Goal: Task Accomplishment & Management: Complete application form

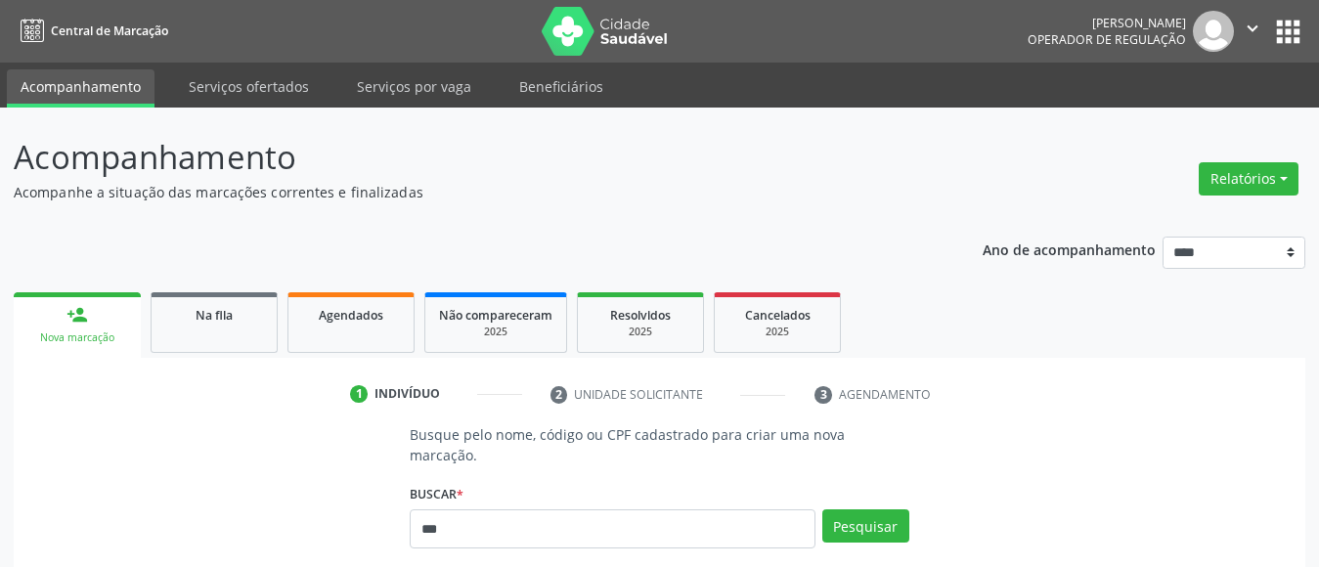
type input "***"
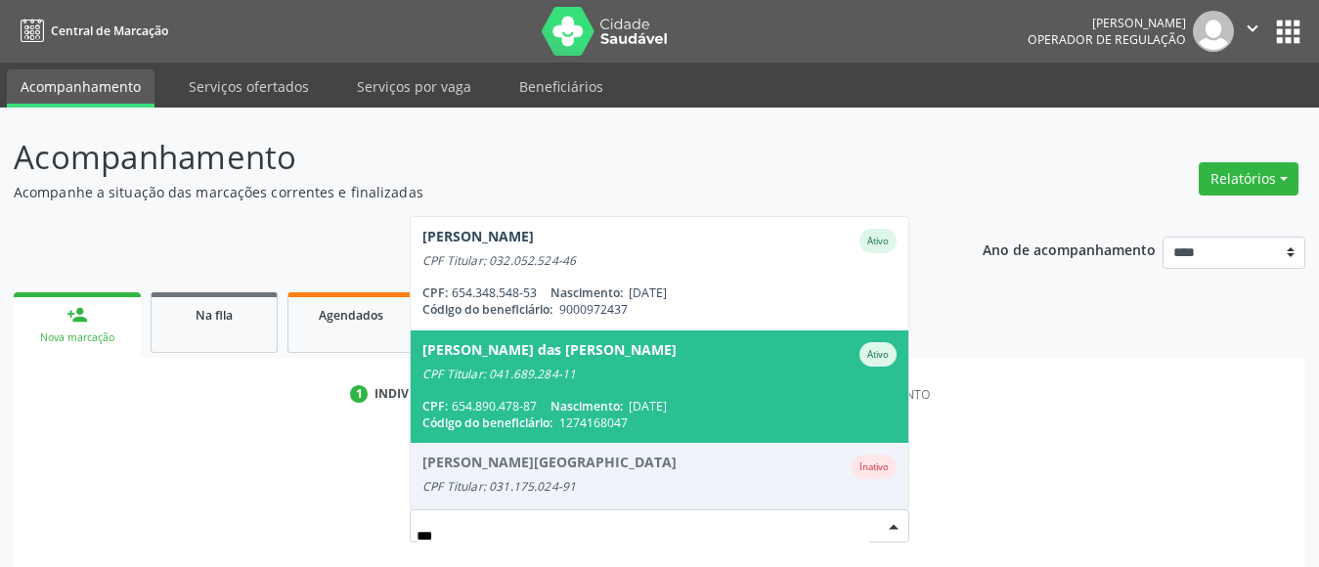
click at [667, 398] on span "09/02/1949" at bounding box center [648, 406] width 38 height 17
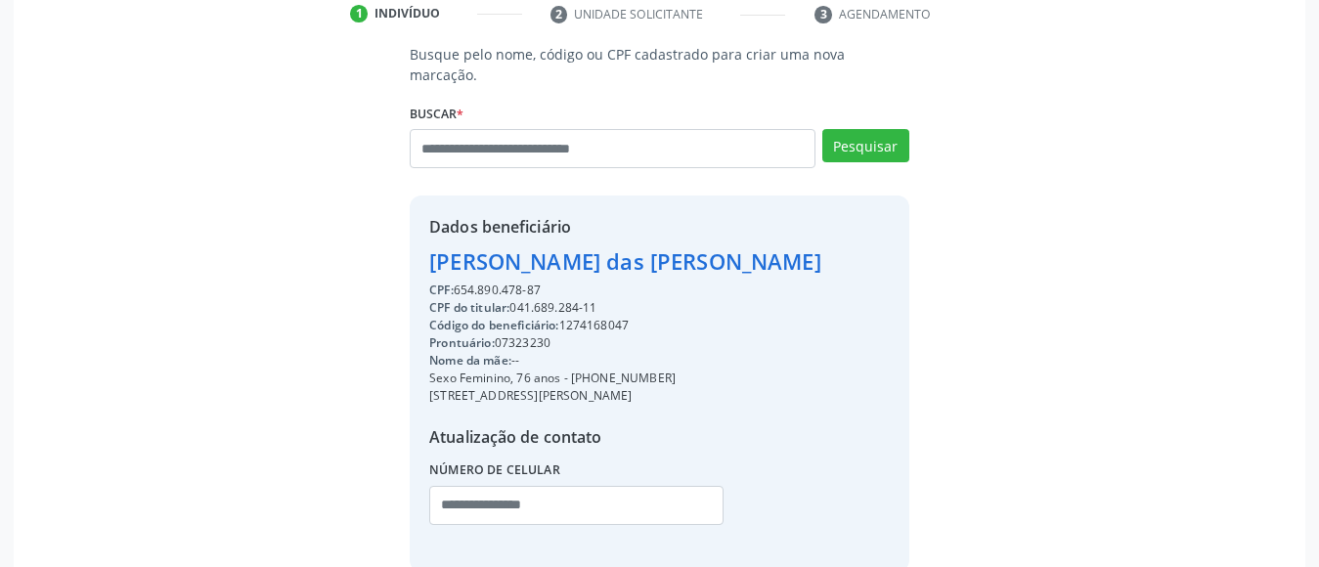
scroll to position [465, 0]
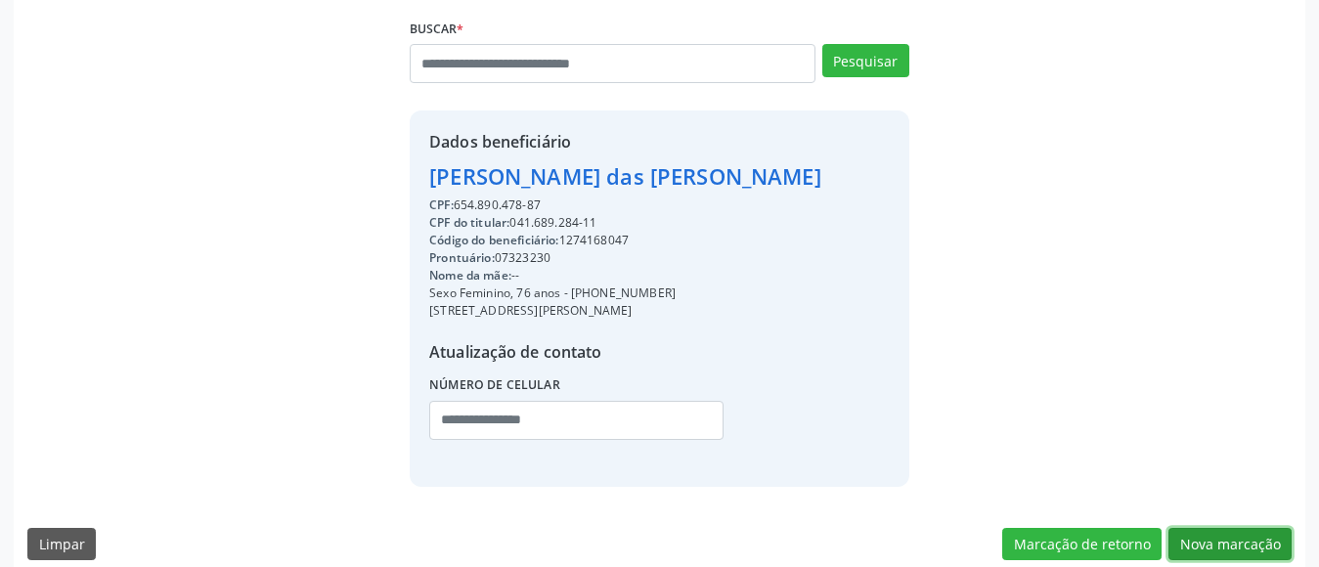
click at [1266, 528] on button "Nova marcação" at bounding box center [1229, 544] width 123 height 33
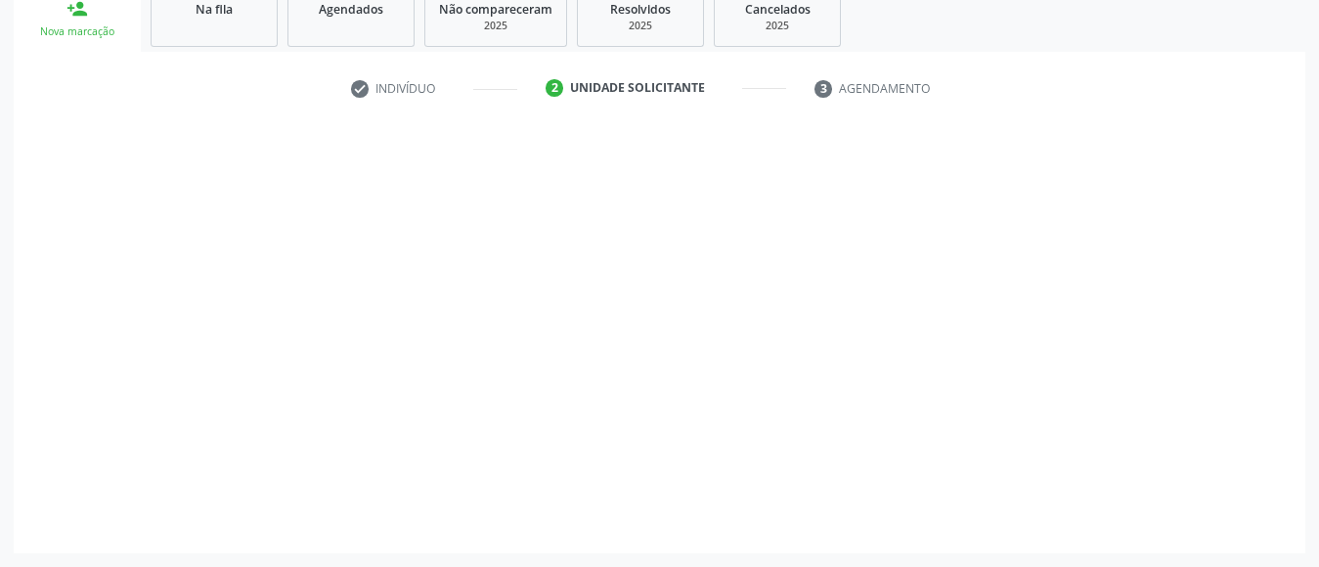
scroll to position [306, 0]
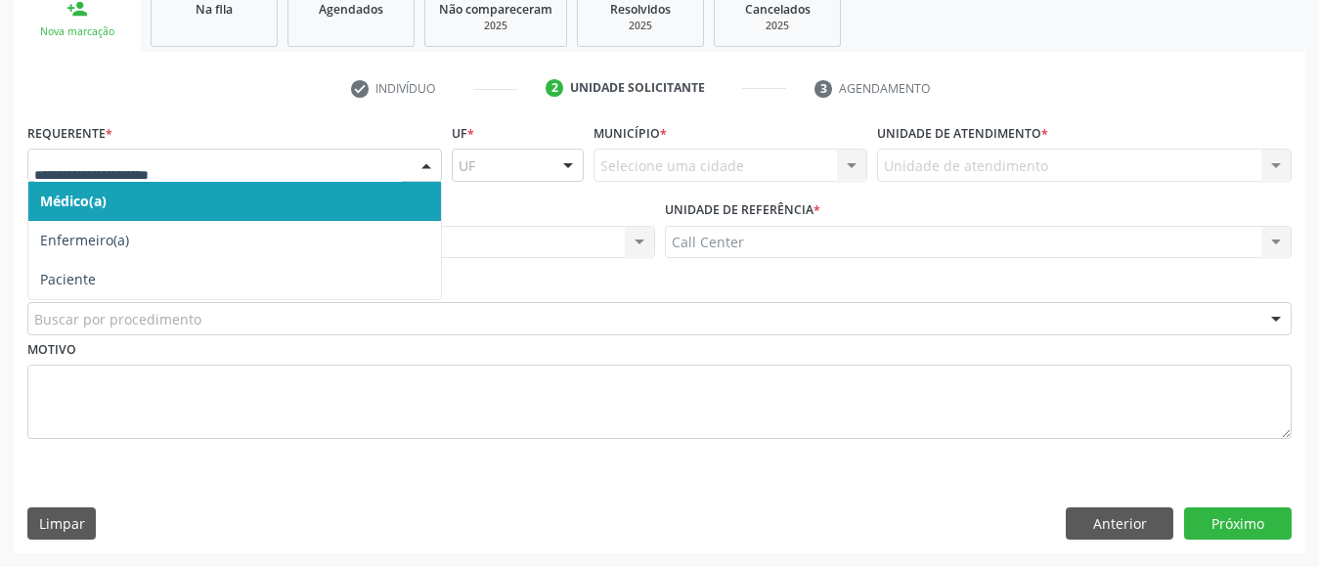
click at [409, 169] on div at bounding box center [234, 165] width 415 height 33
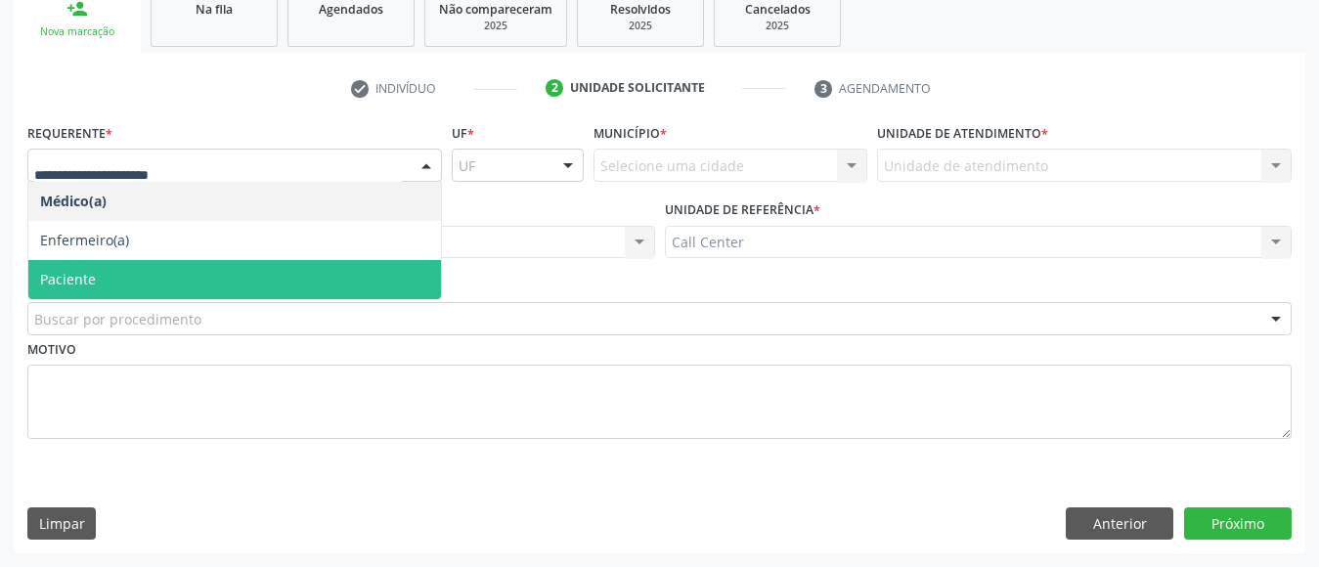
click at [330, 271] on span "Paciente" at bounding box center [234, 279] width 413 height 39
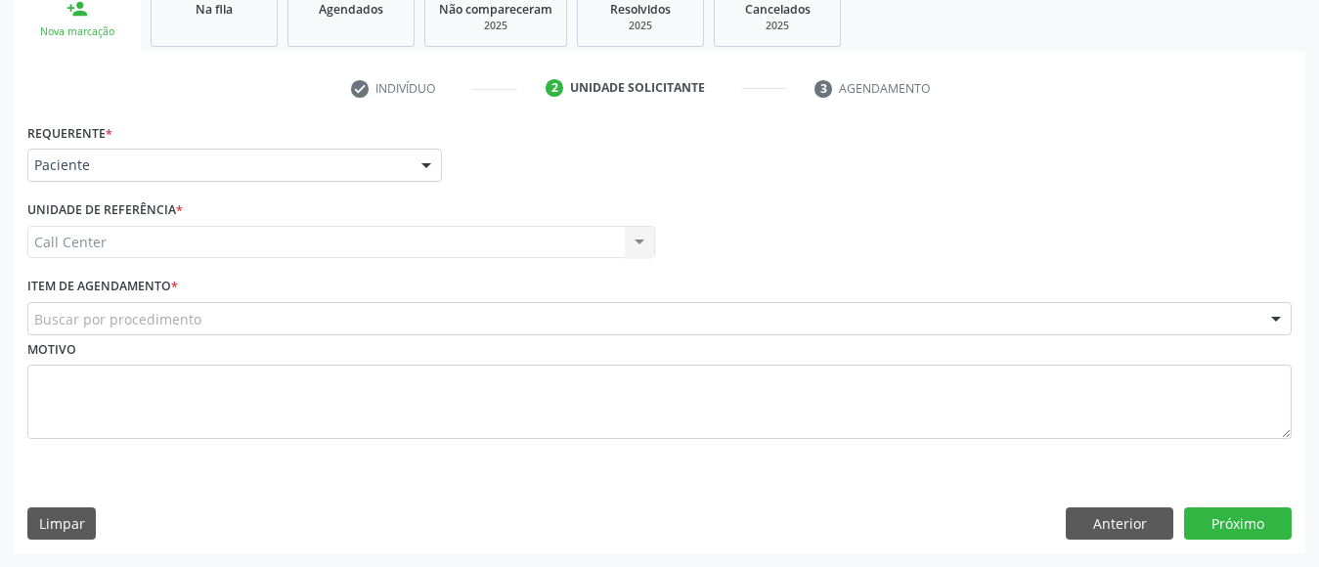
click at [294, 323] on div "Buscar por procedimento" at bounding box center [659, 318] width 1264 height 33
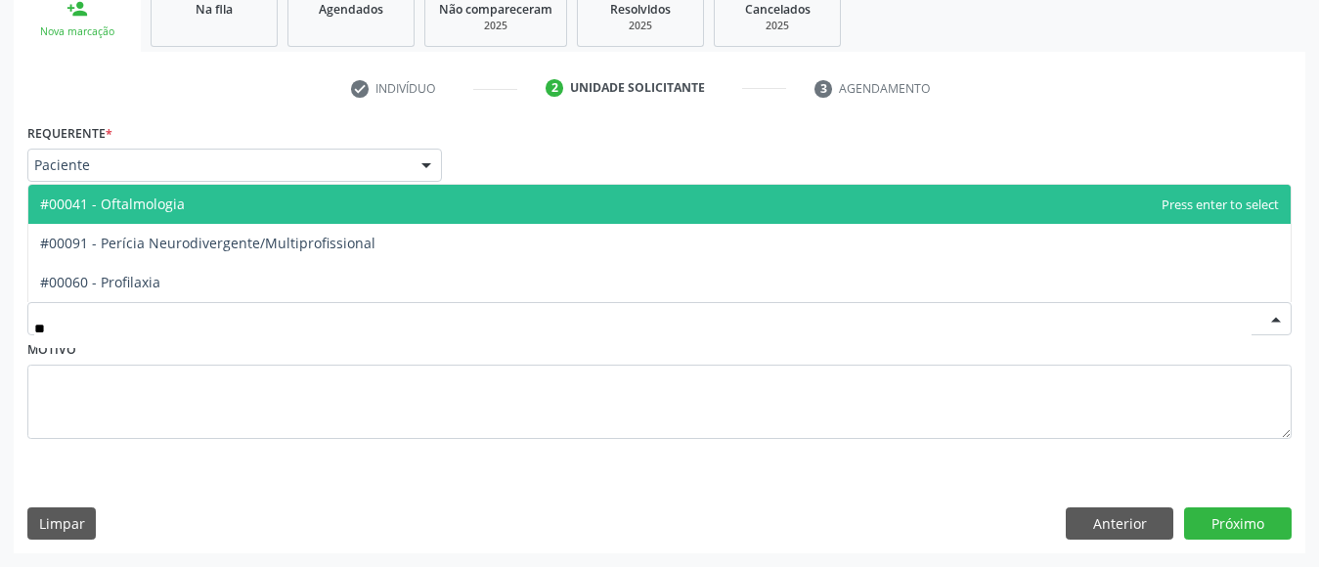
click at [339, 201] on span "#00041 - Oftalmologia" at bounding box center [659, 204] width 1262 height 39
type input "**"
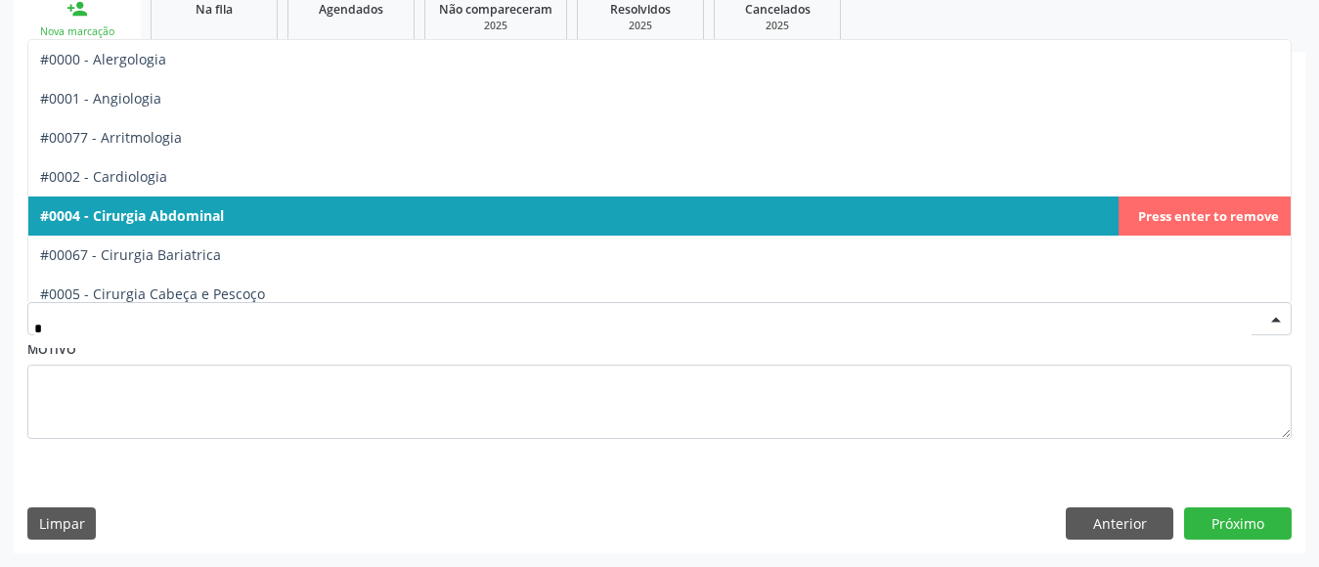
type input "**"
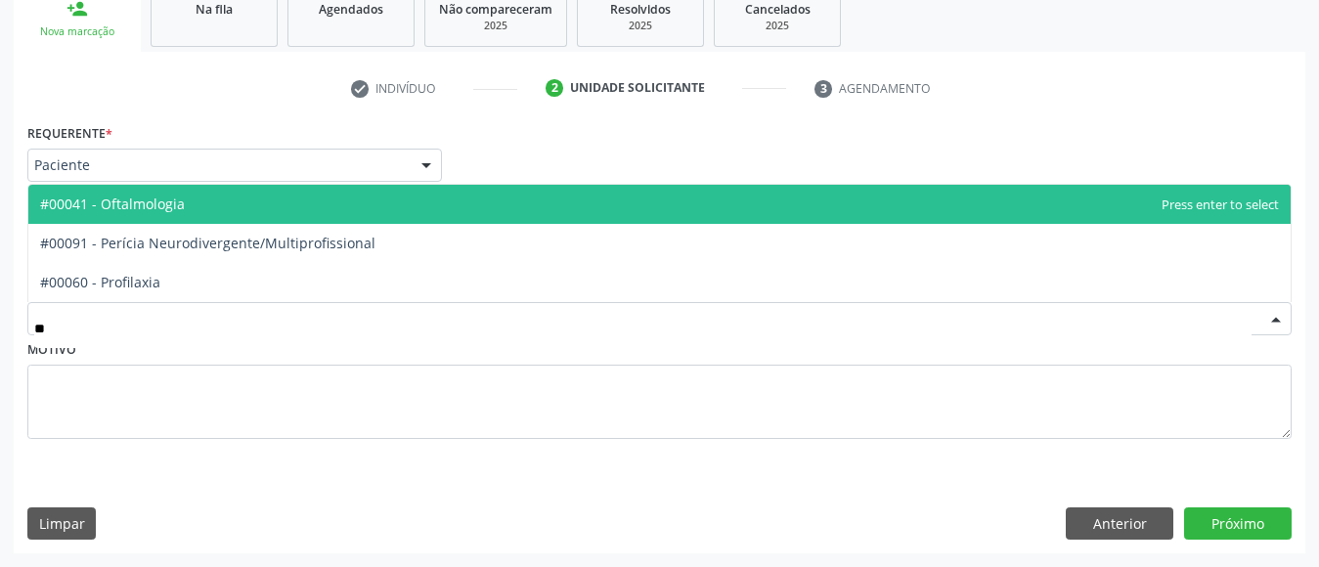
click at [693, 205] on span "#00041 - Oftalmologia" at bounding box center [659, 204] width 1262 height 39
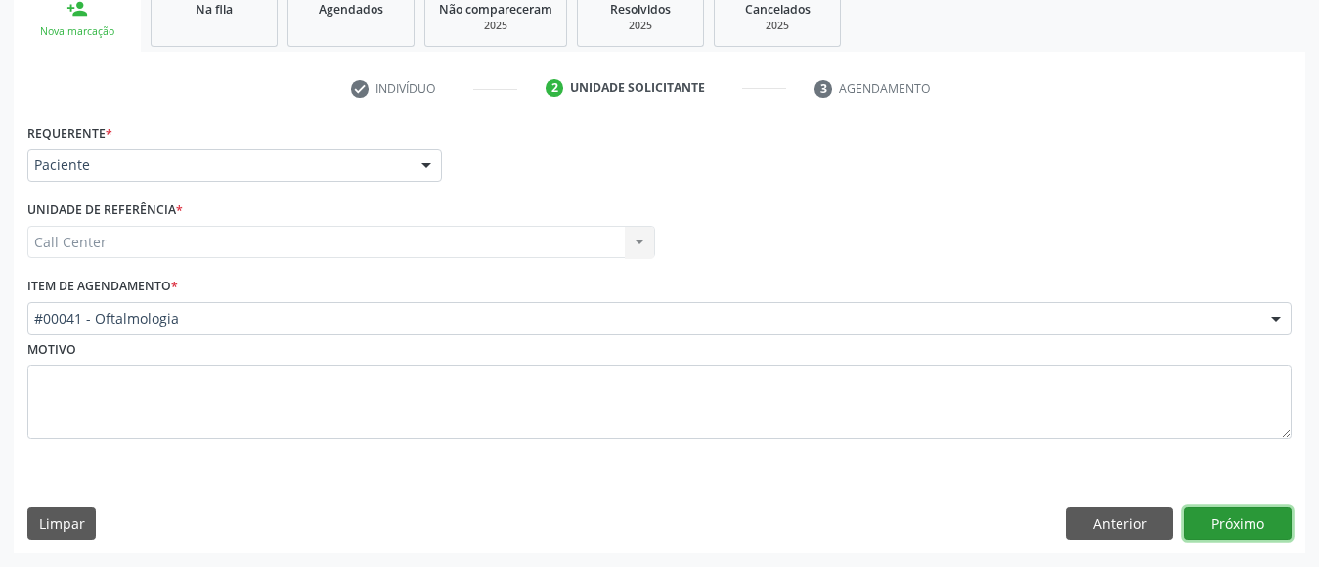
click at [1226, 519] on button "Próximo" at bounding box center [1238, 523] width 108 height 33
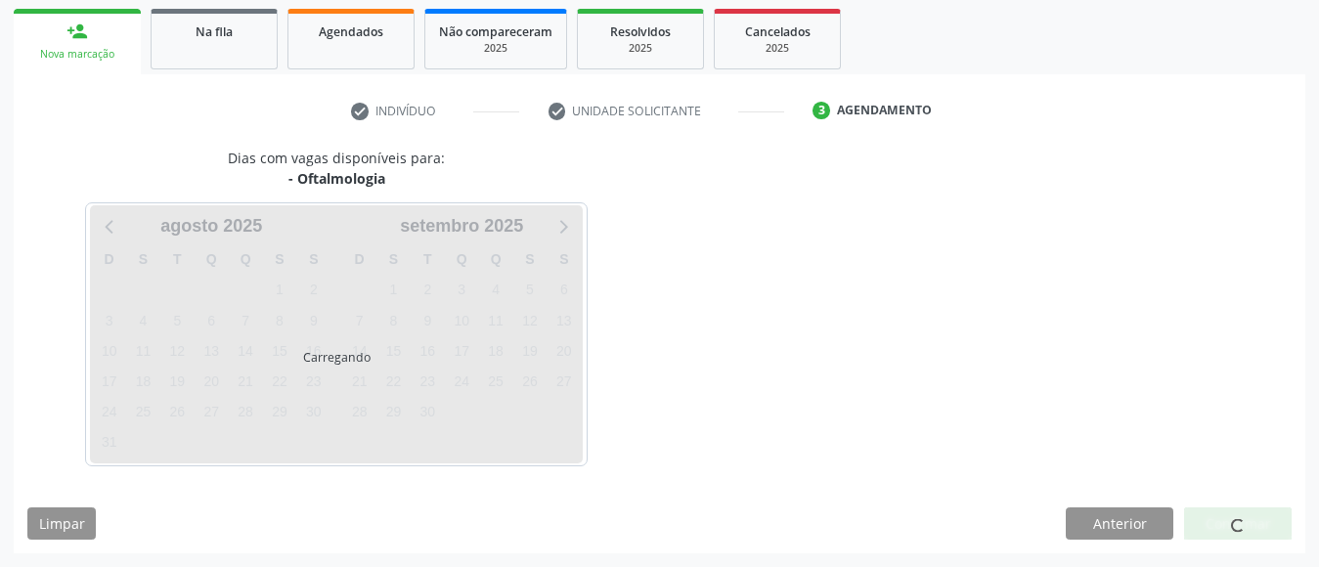
scroll to position [277, 0]
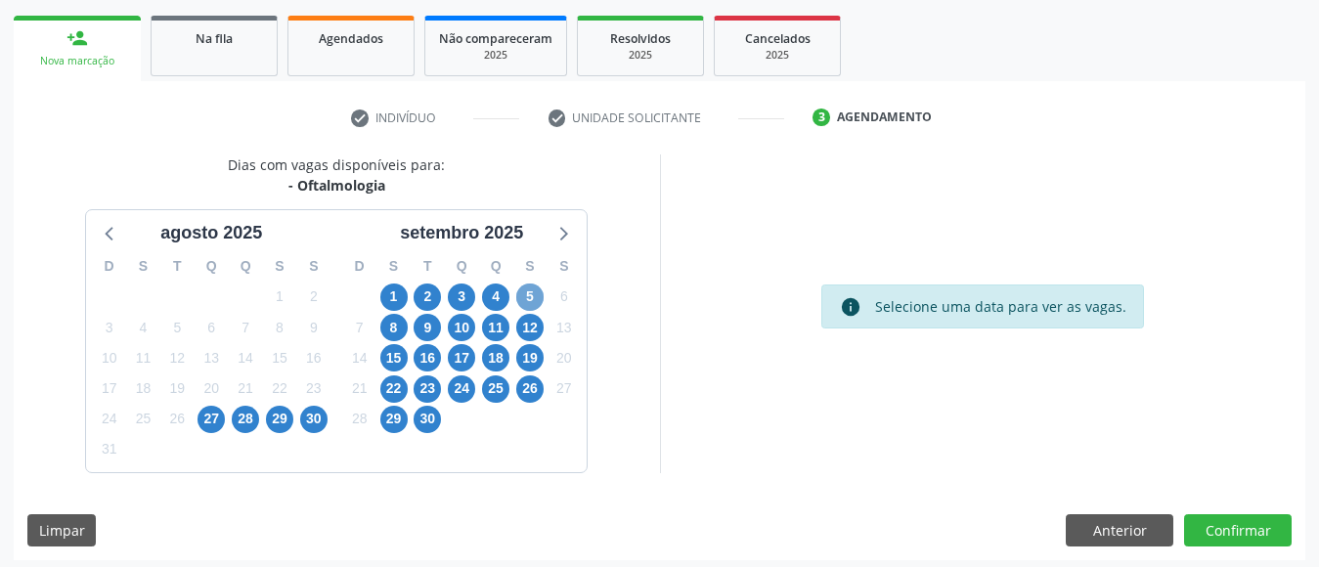
click at [523, 296] on span "5" at bounding box center [529, 297] width 27 height 27
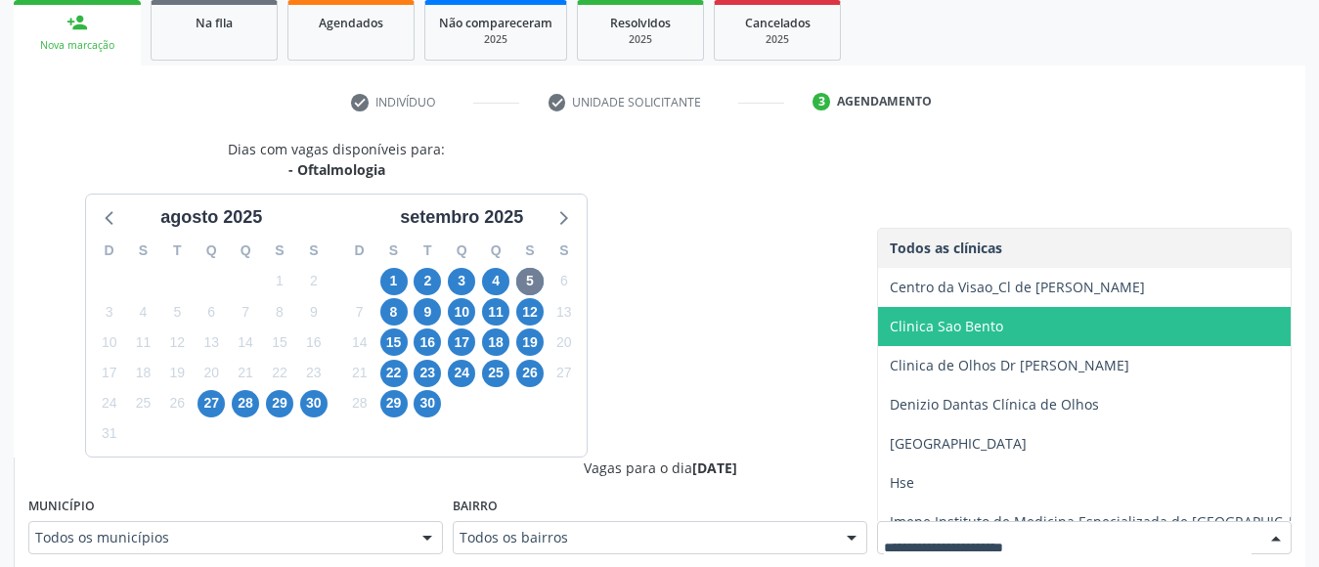
scroll to position [138, 0]
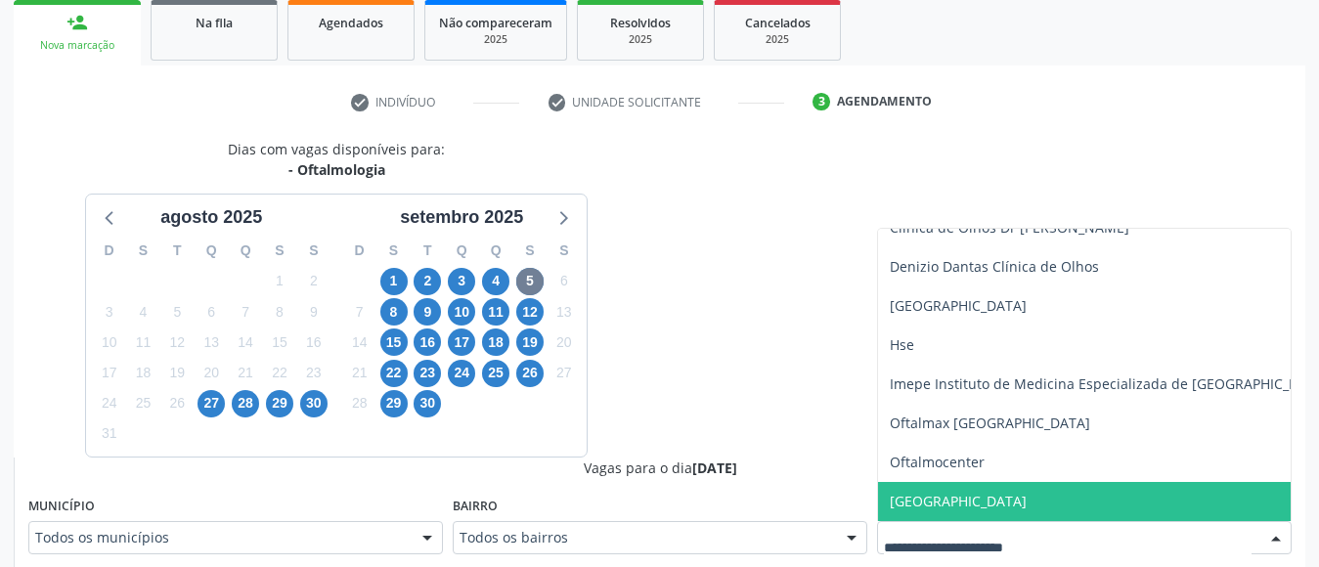
click at [1166, 506] on span "[GEOGRAPHIC_DATA]" at bounding box center [1109, 501] width 463 height 39
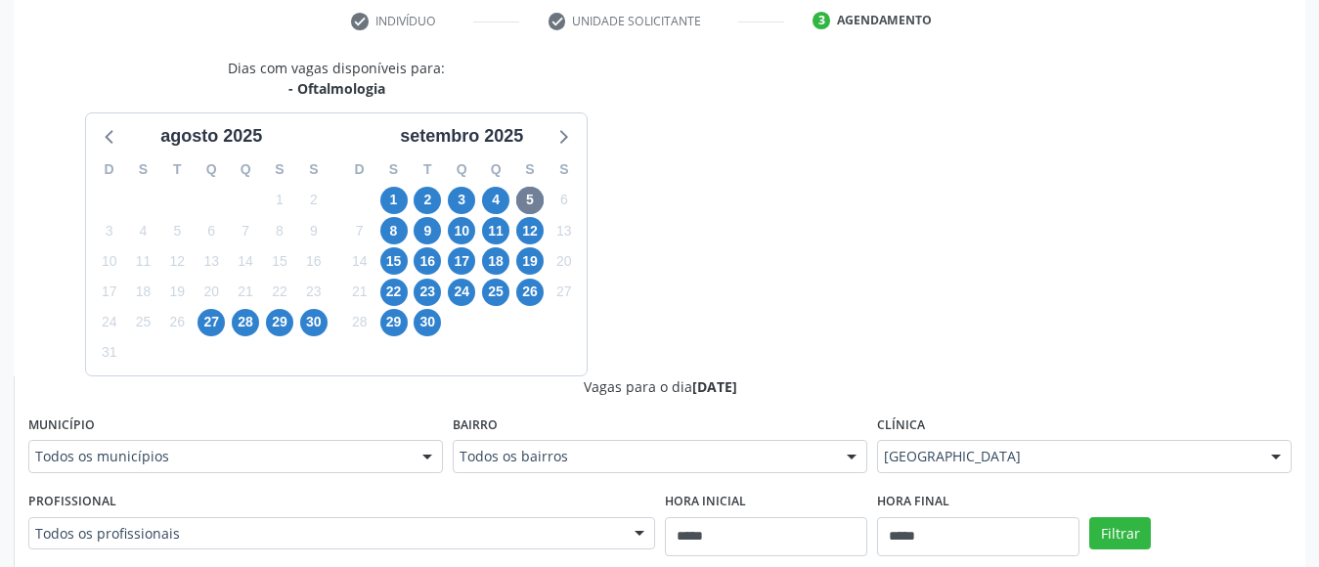
scroll to position [651, 0]
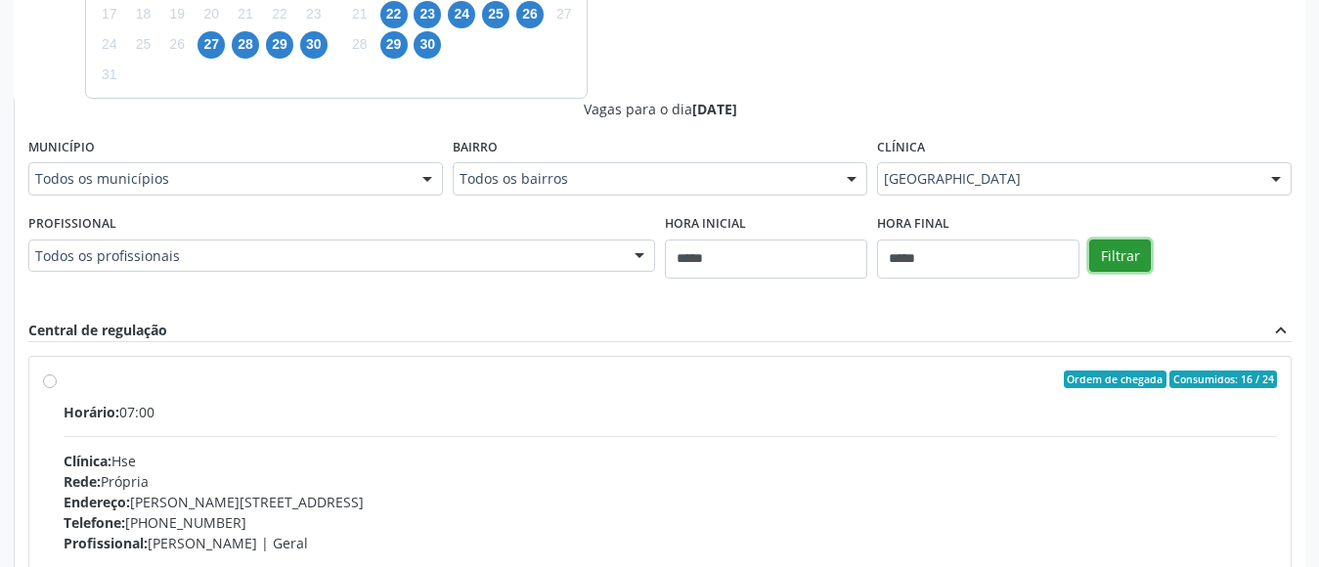
click at [1113, 252] on button "Filtrar" at bounding box center [1120, 256] width 62 height 33
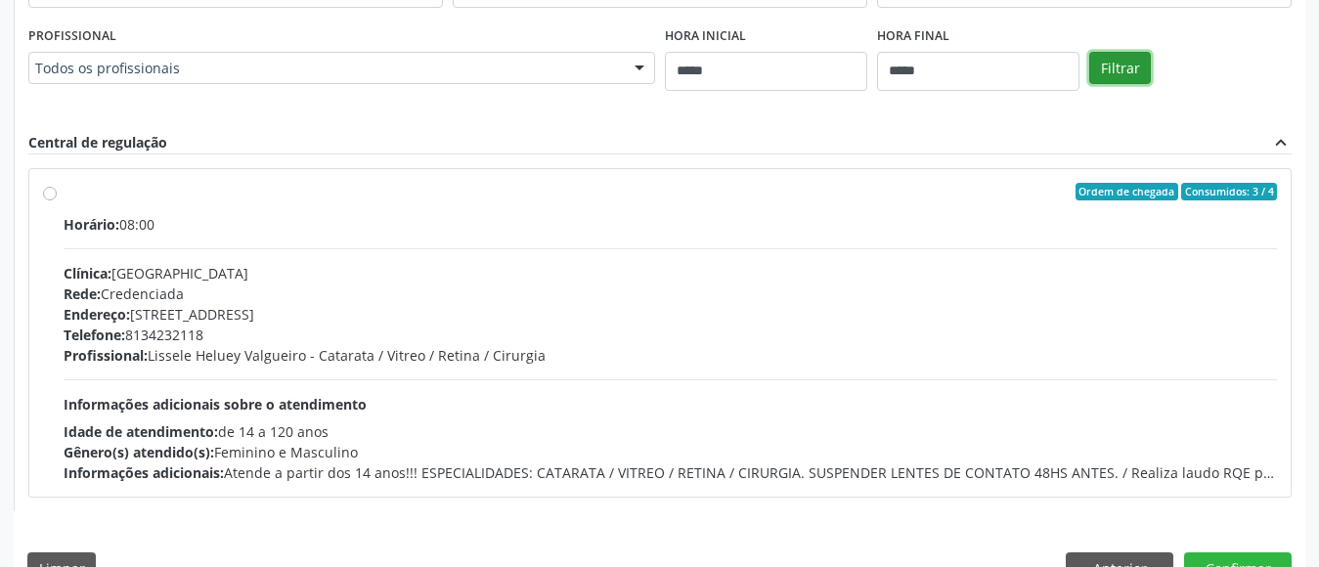
scroll to position [884, 0]
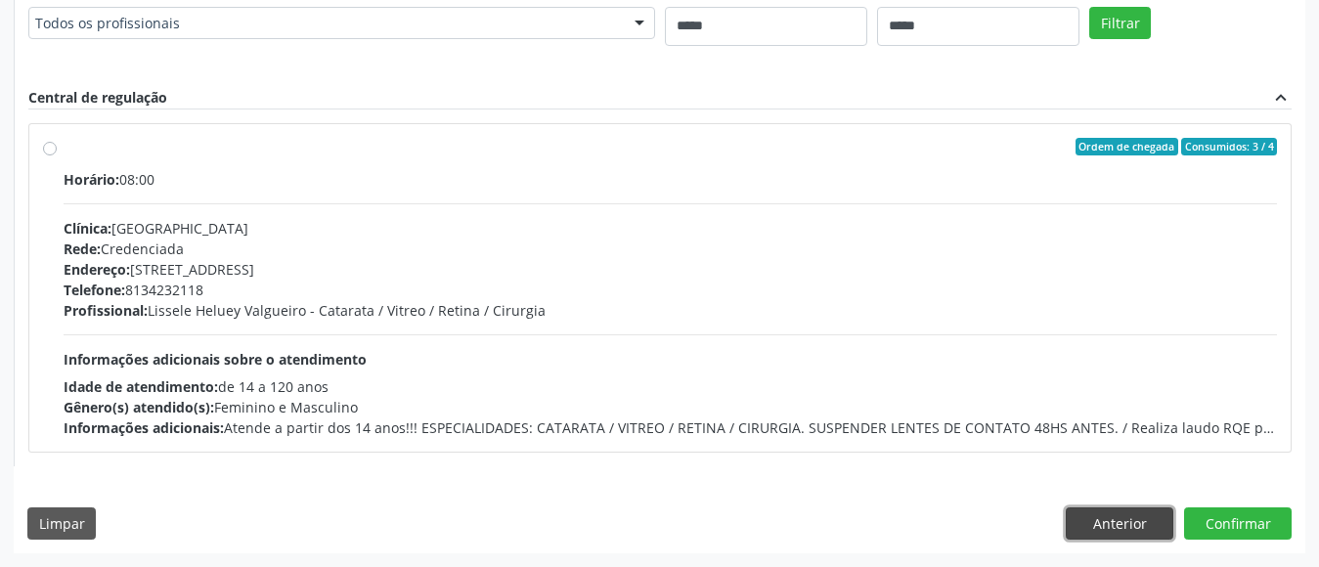
click at [1132, 517] on button "Anterior" at bounding box center [1120, 523] width 108 height 33
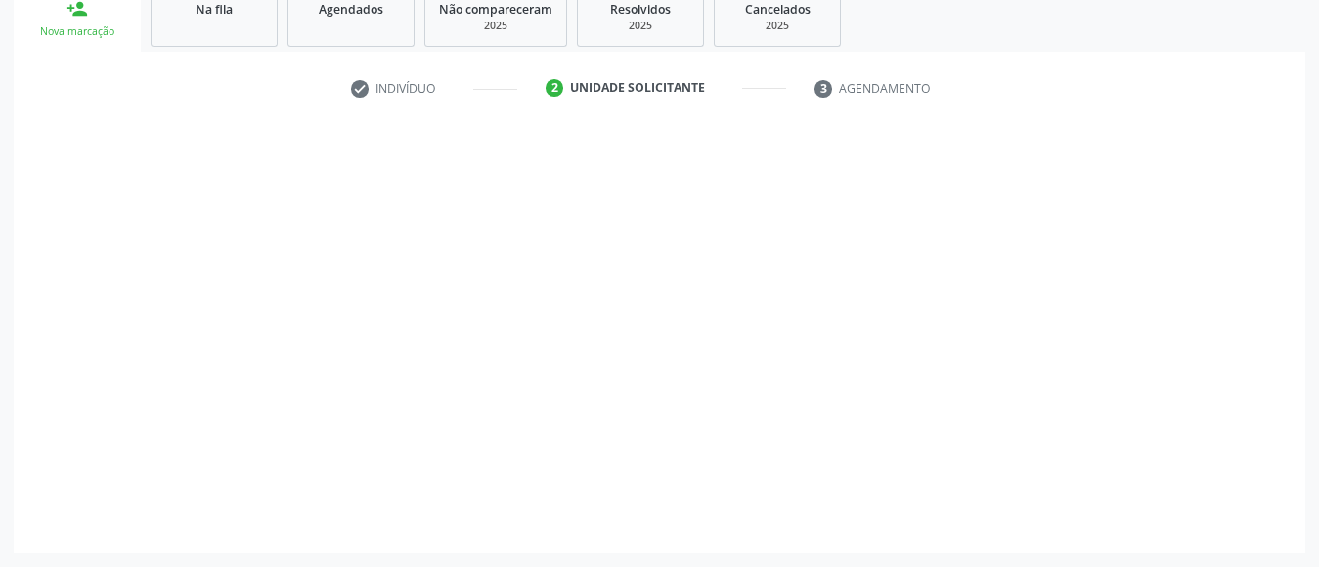
scroll to position [306, 0]
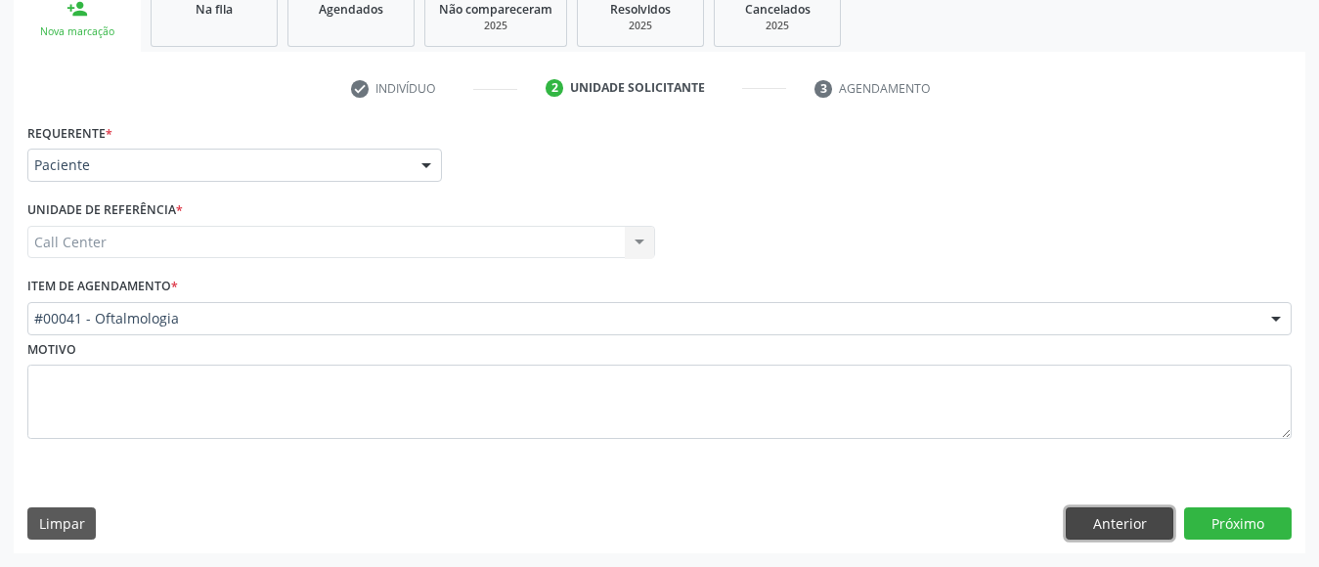
click at [1132, 517] on button "Anterior" at bounding box center [1120, 523] width 108 height 33
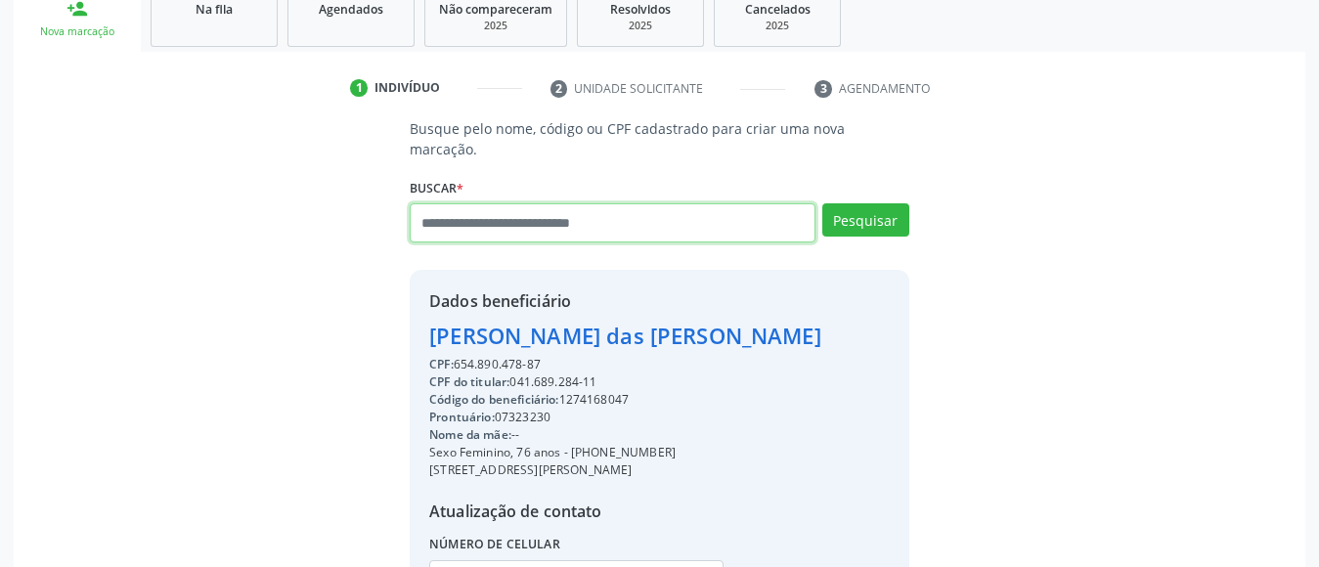
click at [595, 207] on input "text" at bounding box center [613, 222] width 406 height 39
type input "**********"
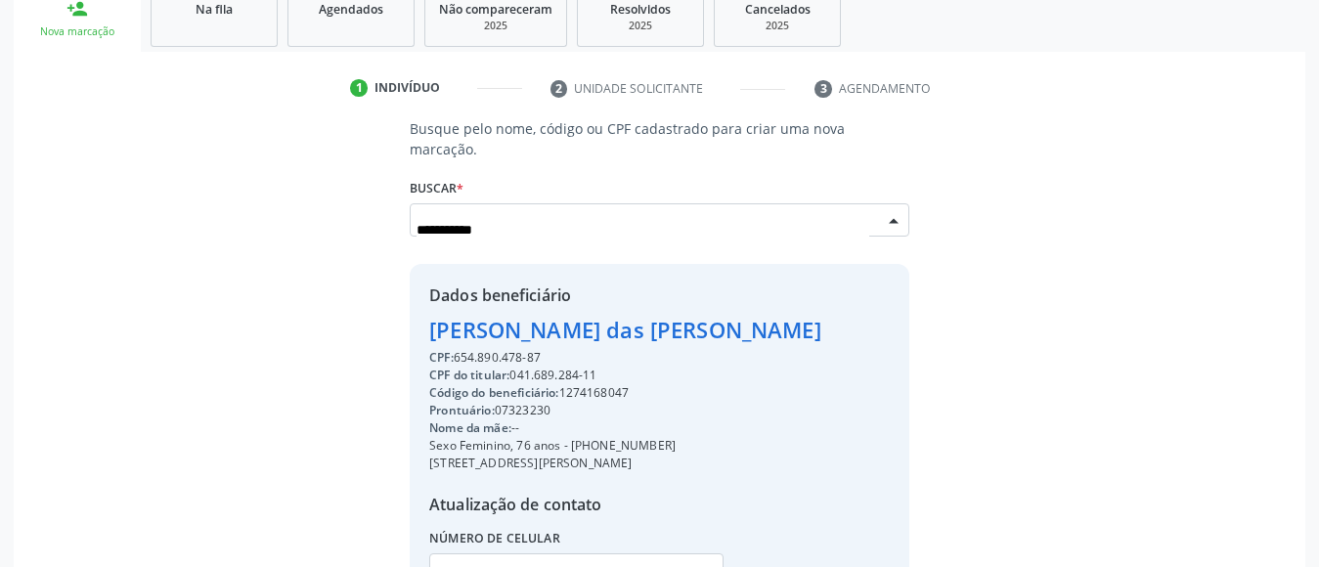
click at [595, 210] on input "**********" at bounding box center [643, 229] width 453 height 39
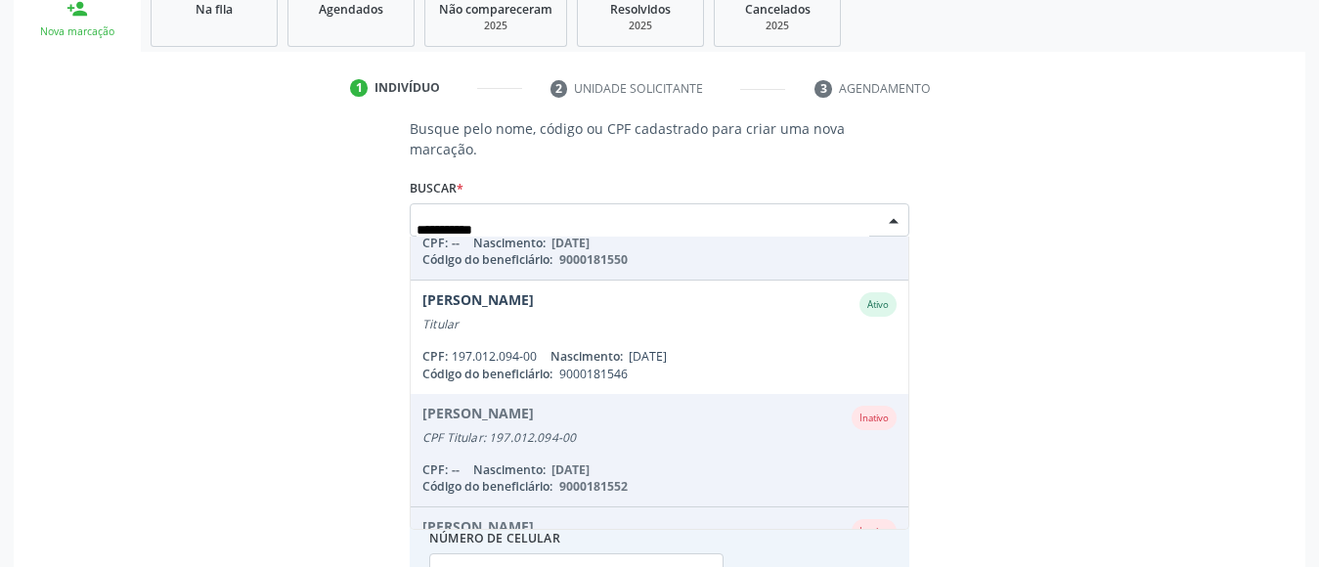
scroll to position [180, 0]
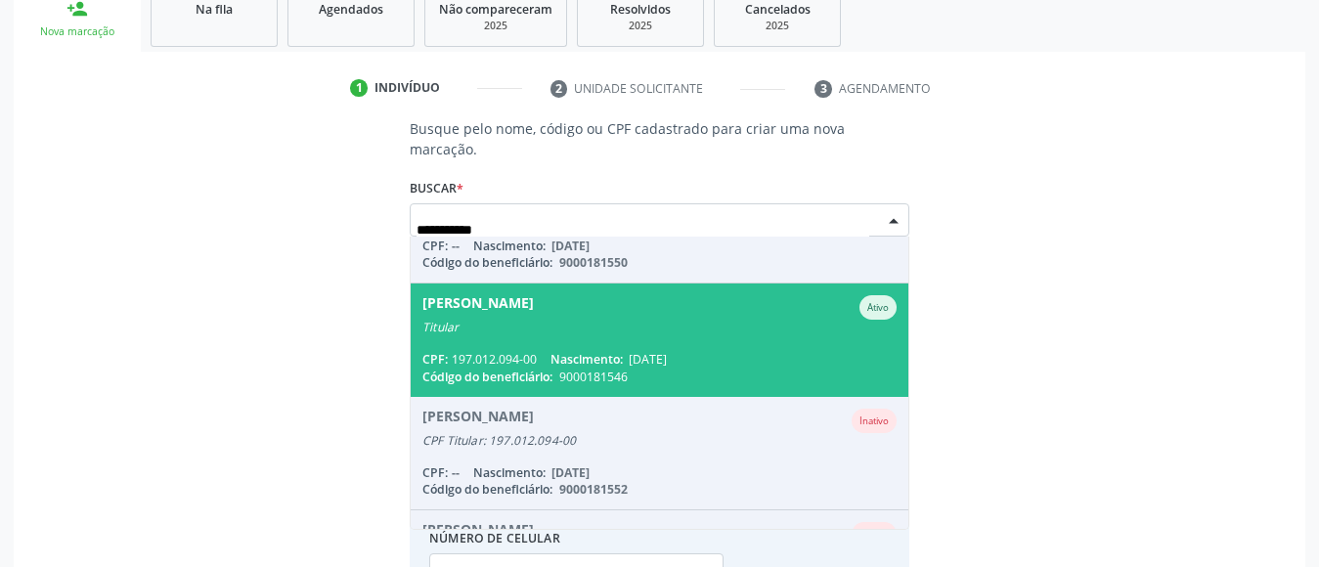
click at [818, 351] on div "CPF: 197.012.094-00 Nascimento: 03/12/1957" at bounding box center [659, 359] width 474 height 17
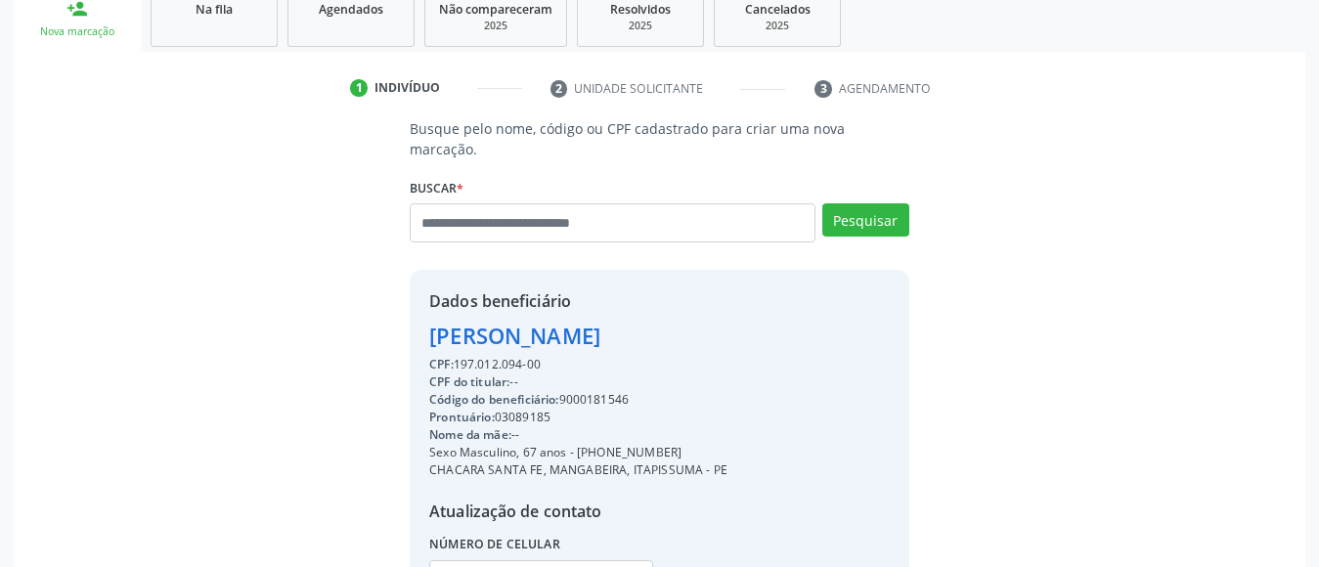
scroll to position [465, 0]
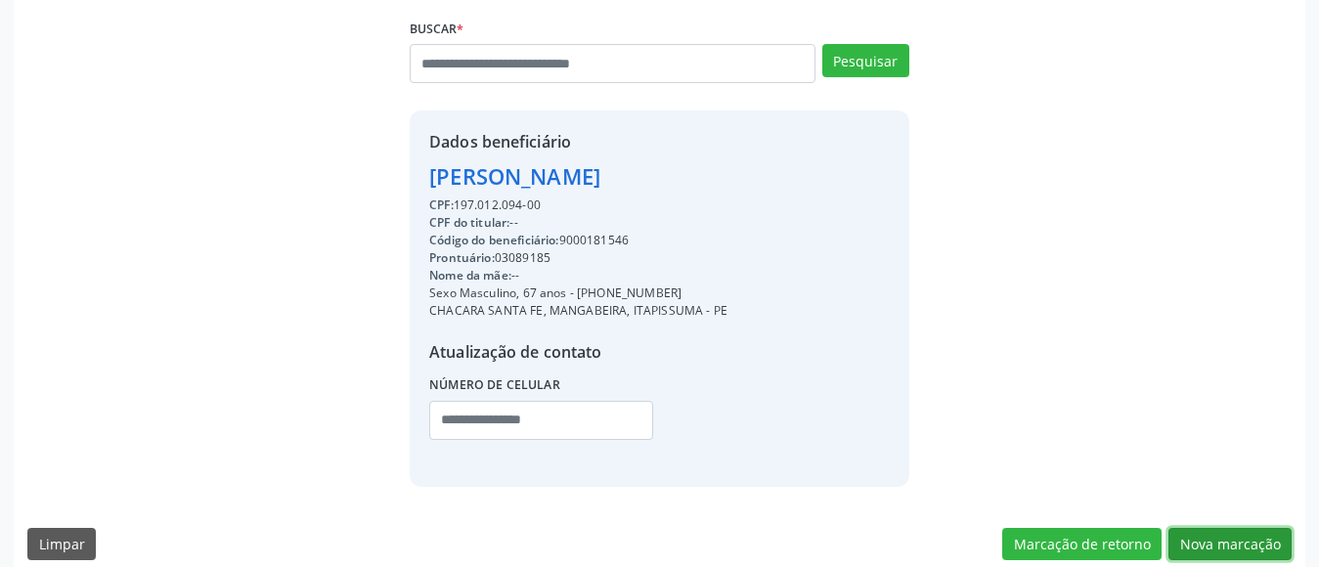
click at [1265, 528] on button "Nova marcação" at bounding box center [1229, 544] width 123 height 33
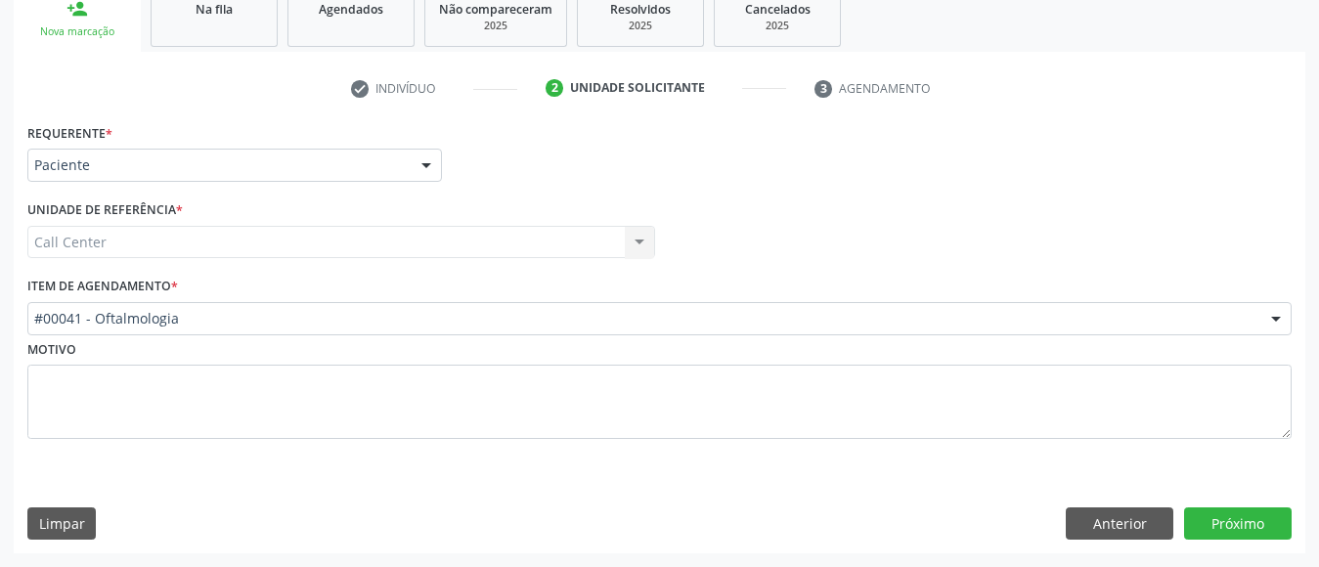
scroll to position [306, 0]
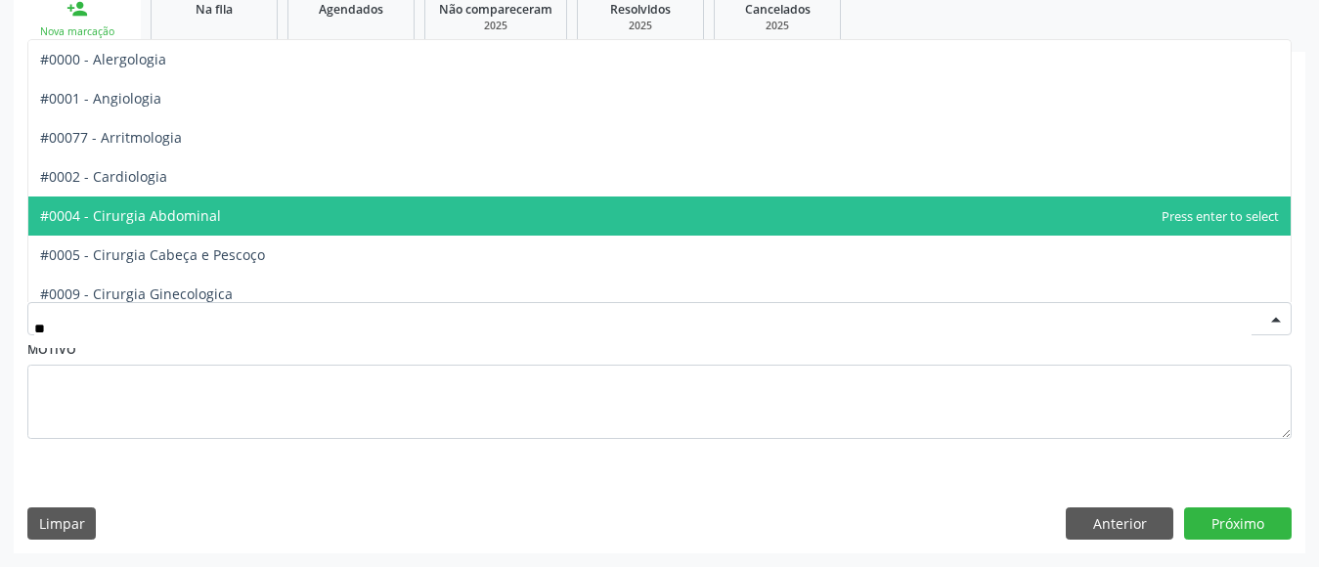
type input "***"
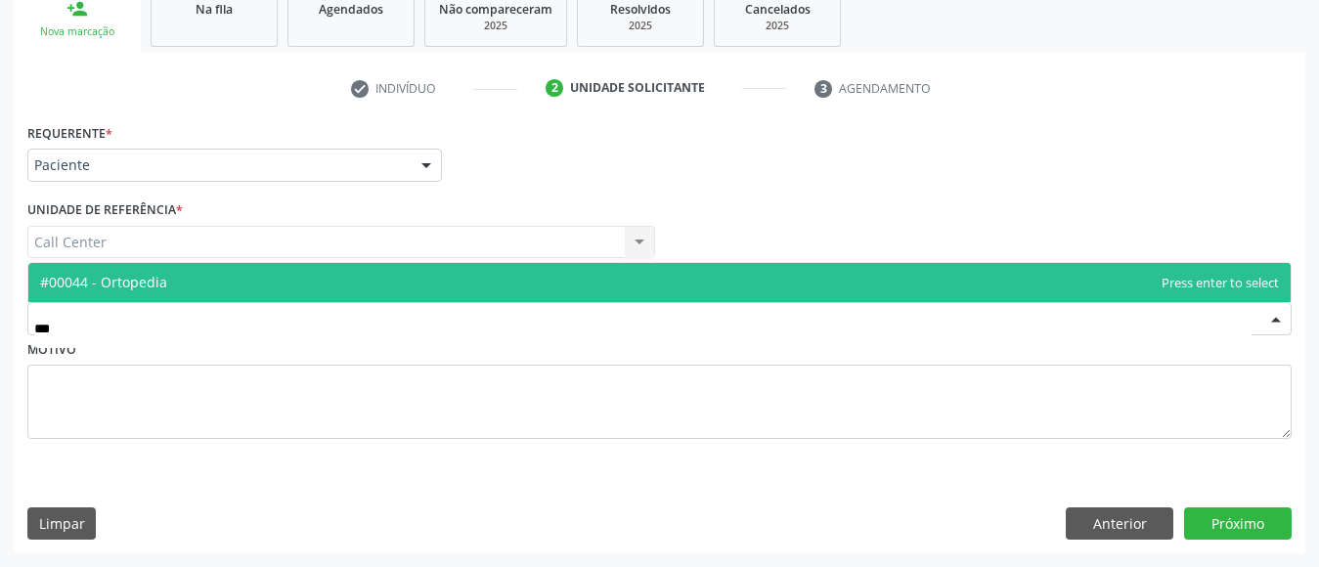
click at [337, 286] on span "#00044 - Ortopedia" at bounding box center [659, 282] width 1262 height 39
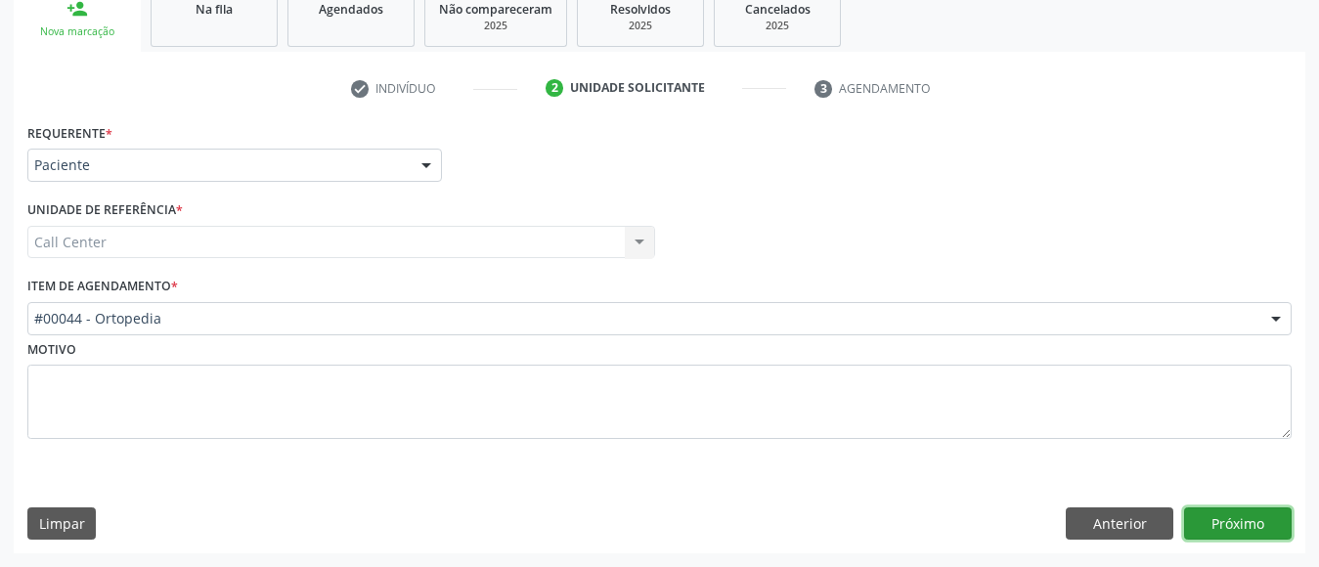
click at [1249, 520] on button "Próximo" at bounding box center [1238, 523] width 108 height 33
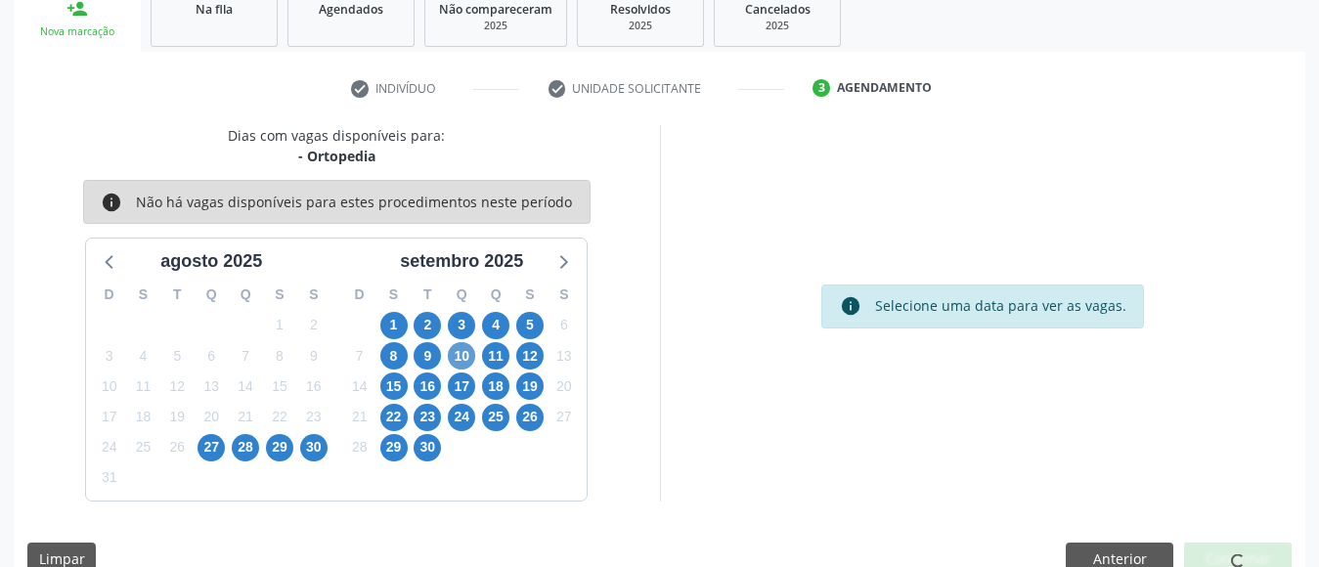
scroll to position [284, 0]
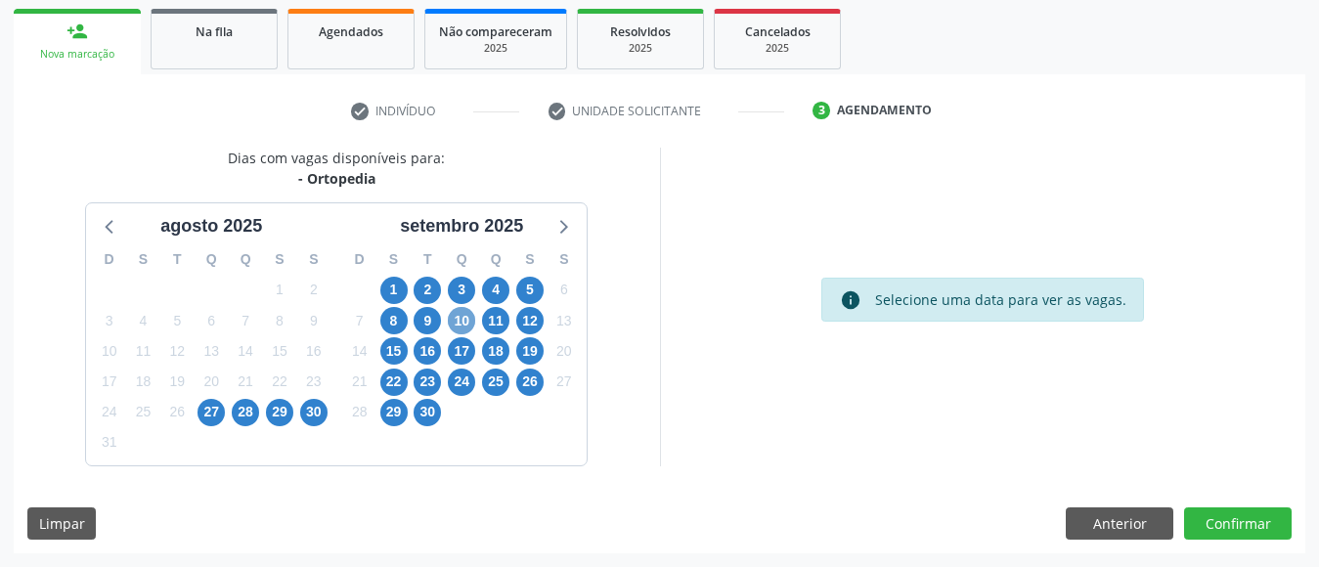
click at [462, 319] on span "10" at bounding box center [461, 320] width 27 height 27
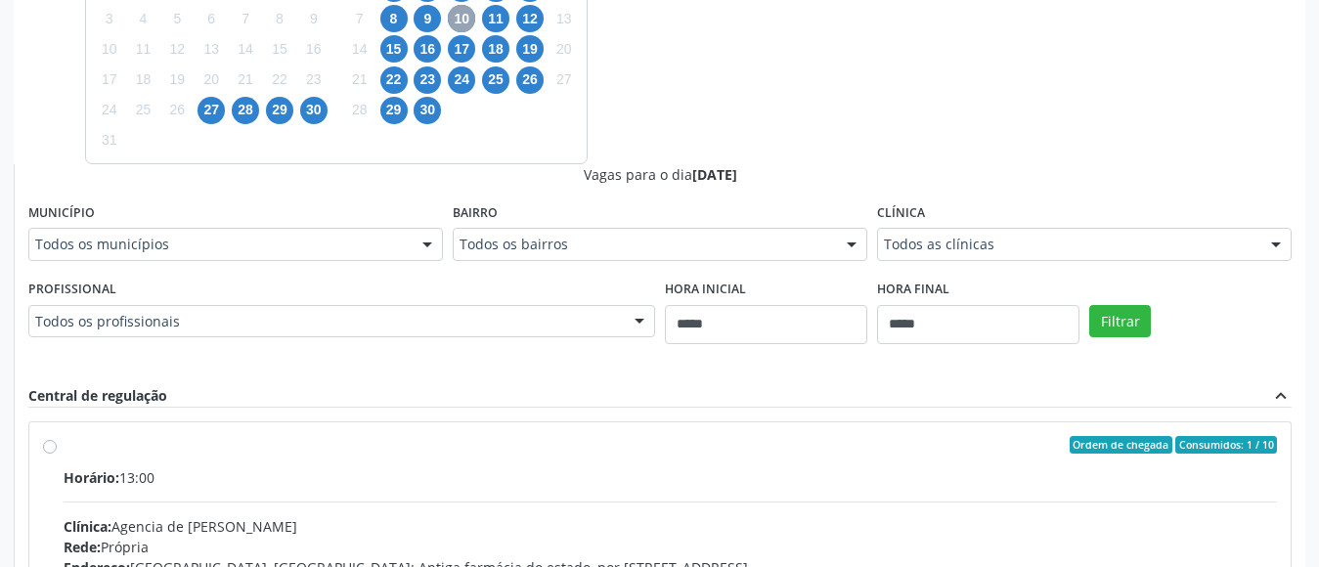
scroll to position [591, 0]
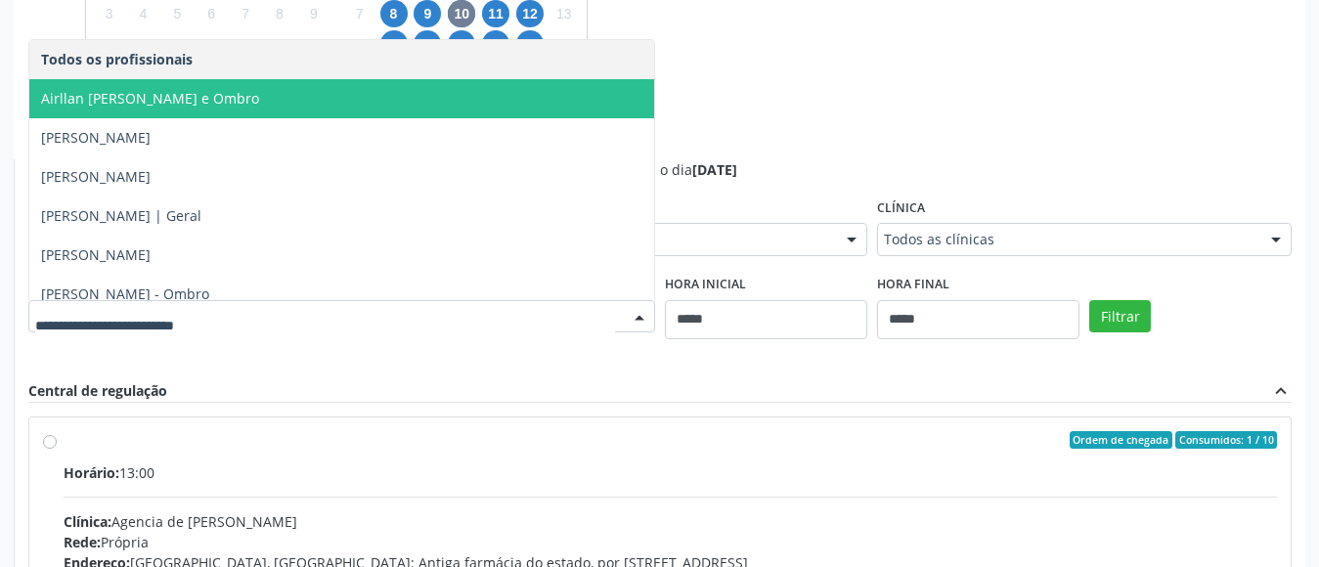
click at [291, 112] on span "Airllan Willames Matias Alves Silva - Cotovelo e Ombro" at bounding box center [341, 98] width 625 height 39
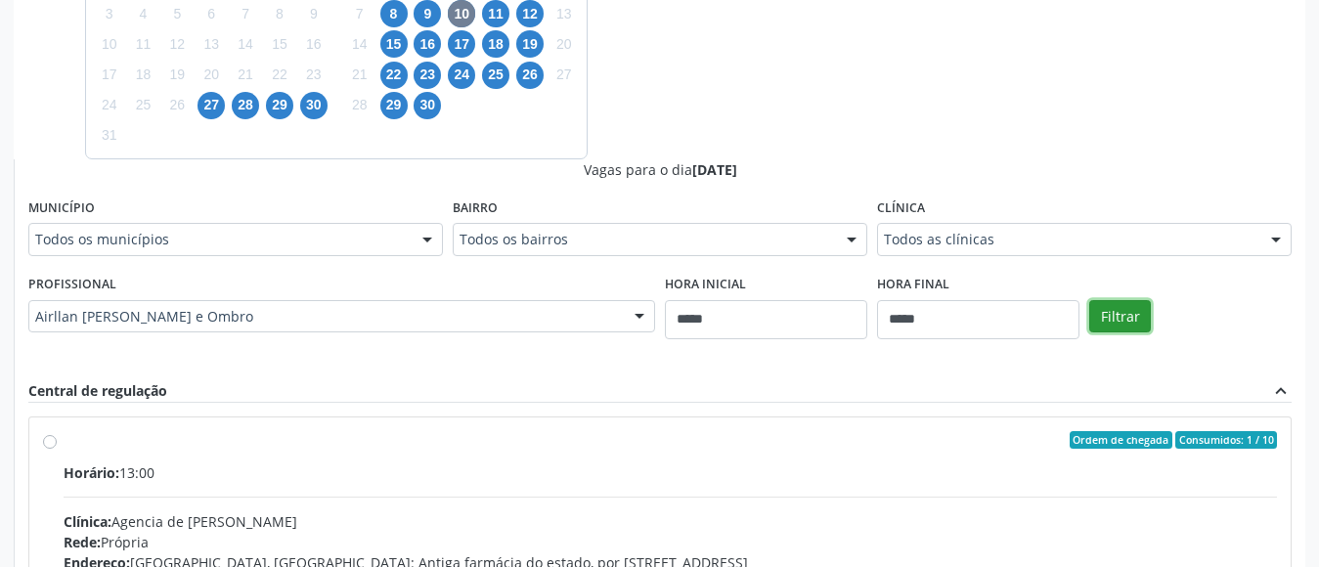
click at [1132, 313] on button "Filtrar" at bounding box center [1120, 316] width 62 height 33
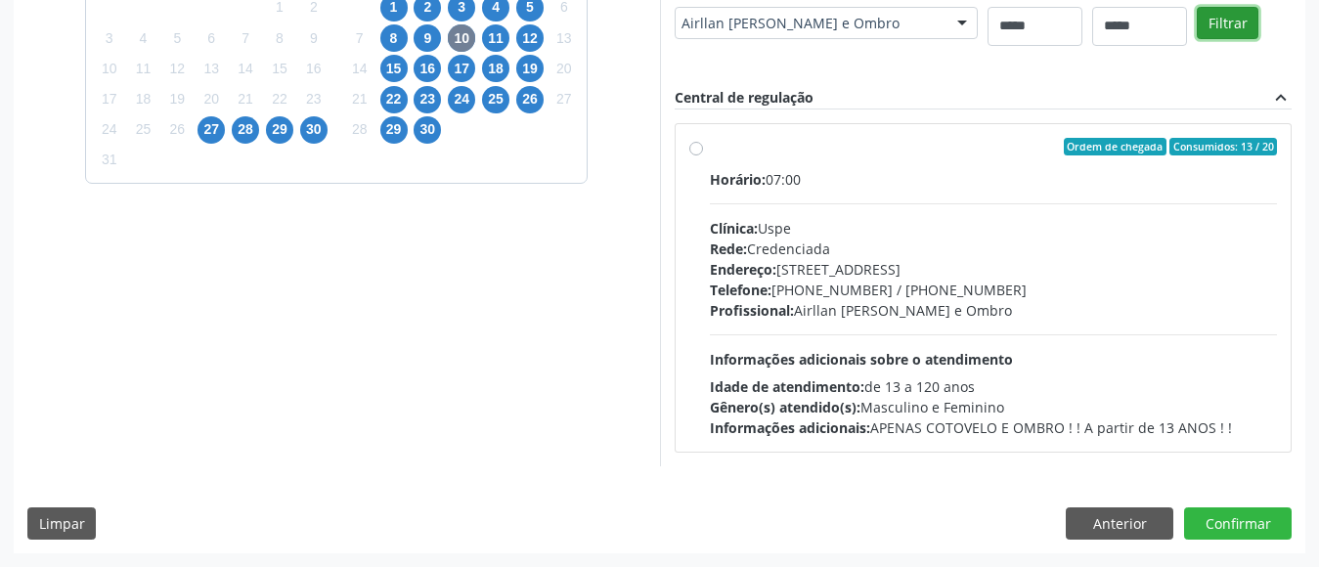
scroll to position [566, 0]
click at [1131, 313] on div "Profissional: Airllan Willames Matias Alves Silva - Cotovelo e Ombro" at bounding box center [994, 310] width 568 height 21
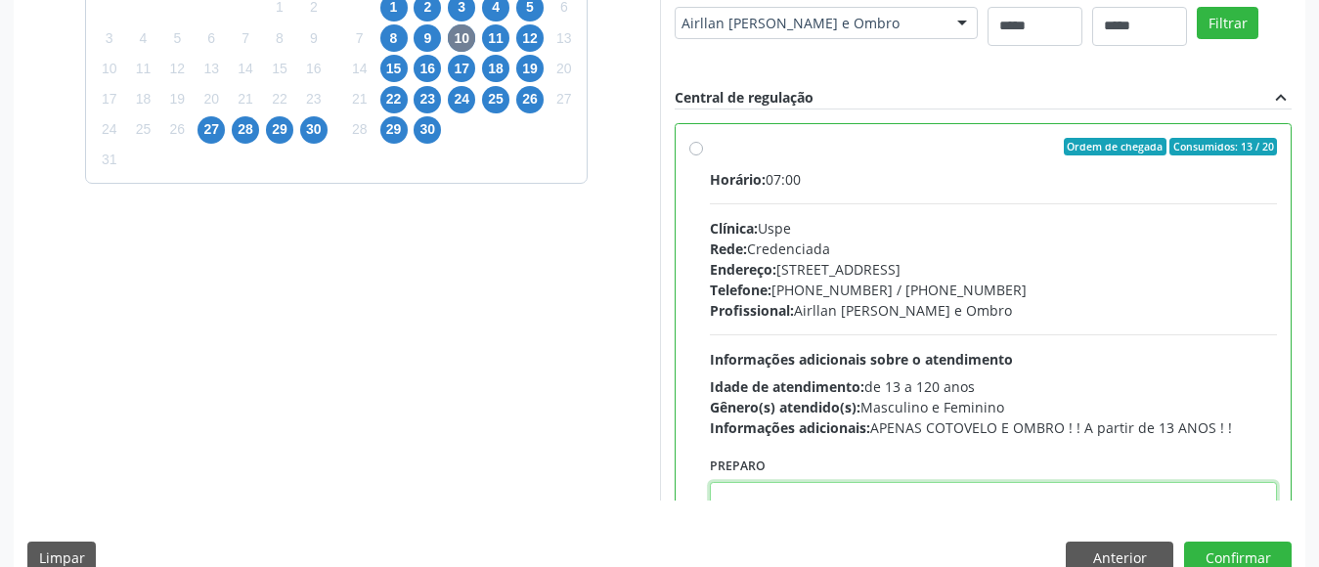
click at [999, 485] on textarea at bounding box center [994, 519] width 568 height 74
paste textarea "**********"
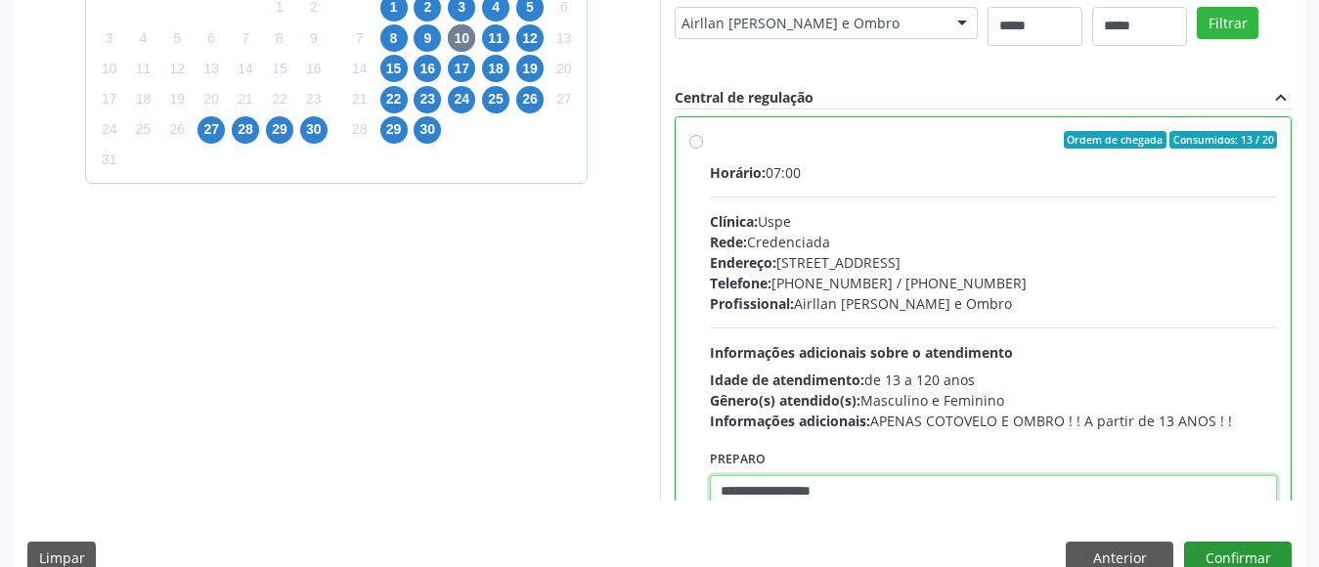
type textarea "**********"
click at [1226, 551] on button "Confirmar" at bounding box center [1238, 558] width 108 height 33
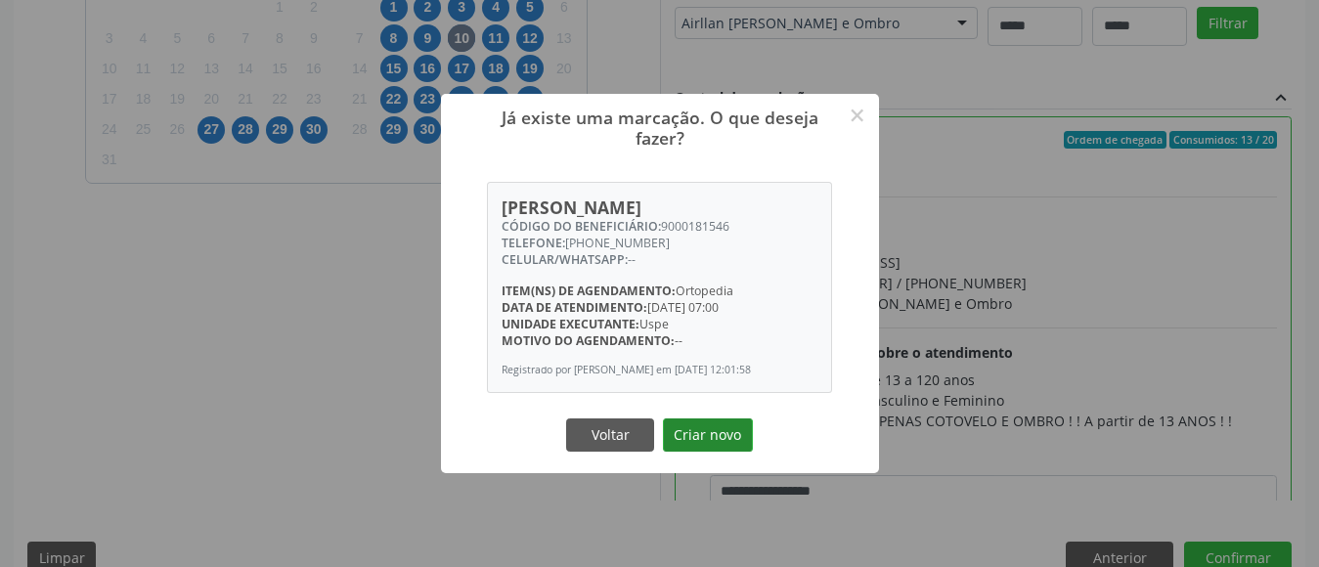
click at [726, 452] on button "Criar novo" at bounding box center [708, 435] width 90 height 33
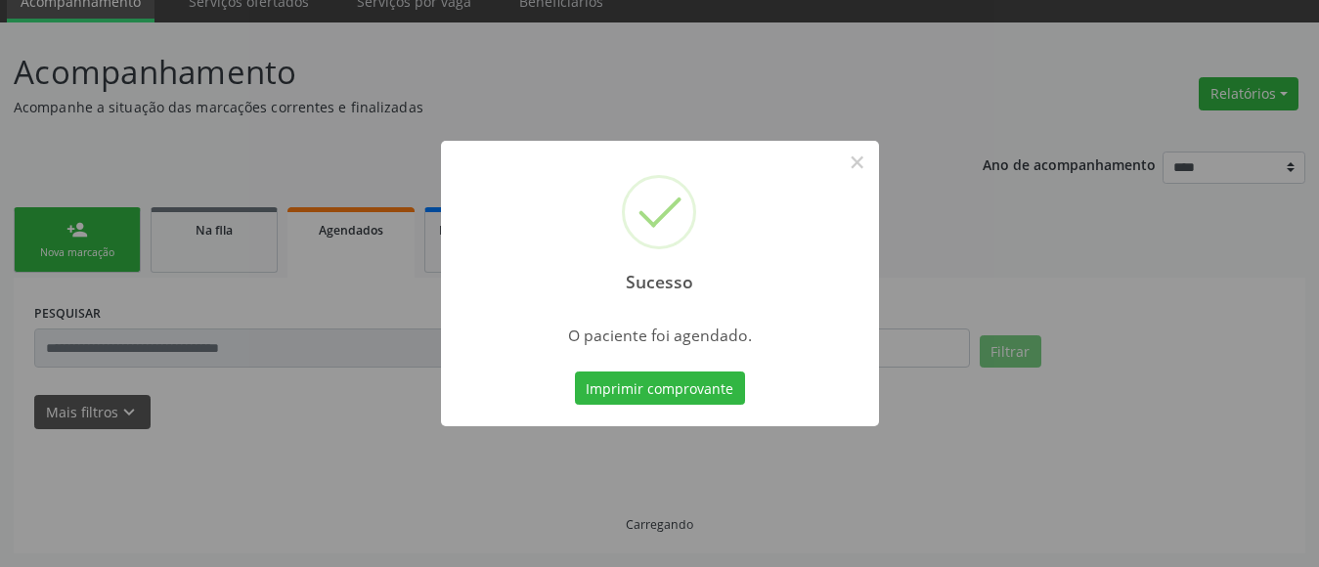
scroll to position [85, 0]
click at [708, 386] on button "Imprimir comprovante" at bounding box center [660, 388] width 170 height 33
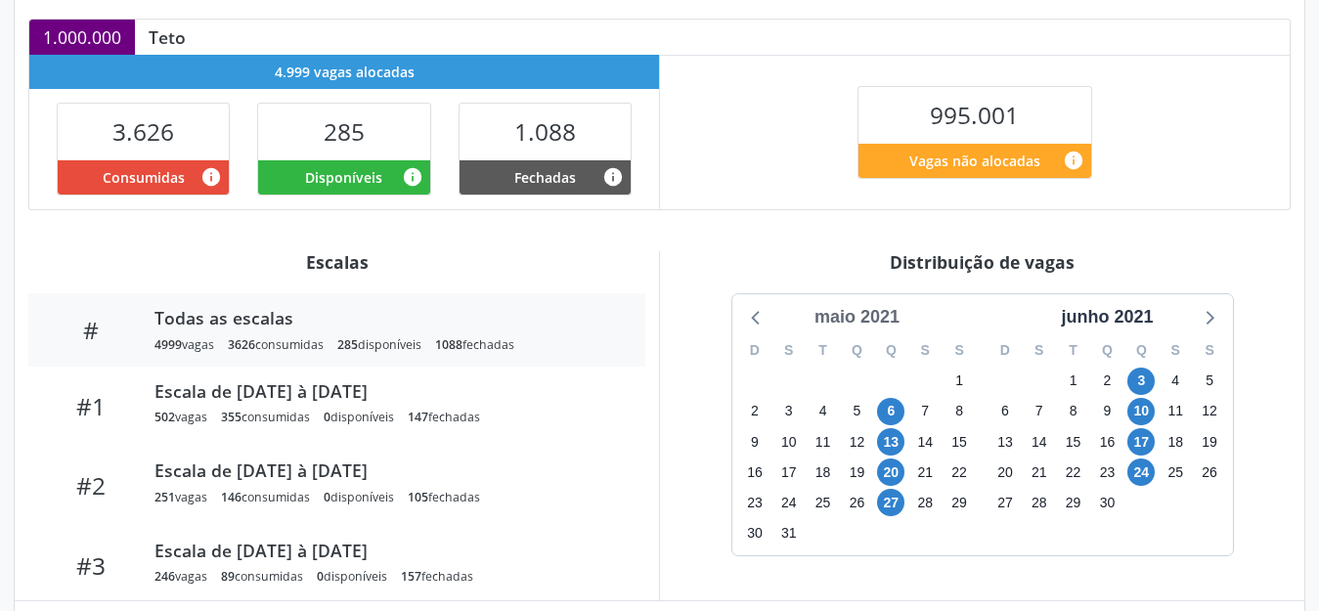
scroll to position [423, 0]
click at [861, 311] on div "maio 2021" at bounding box center [857, 317] width 101 height 26
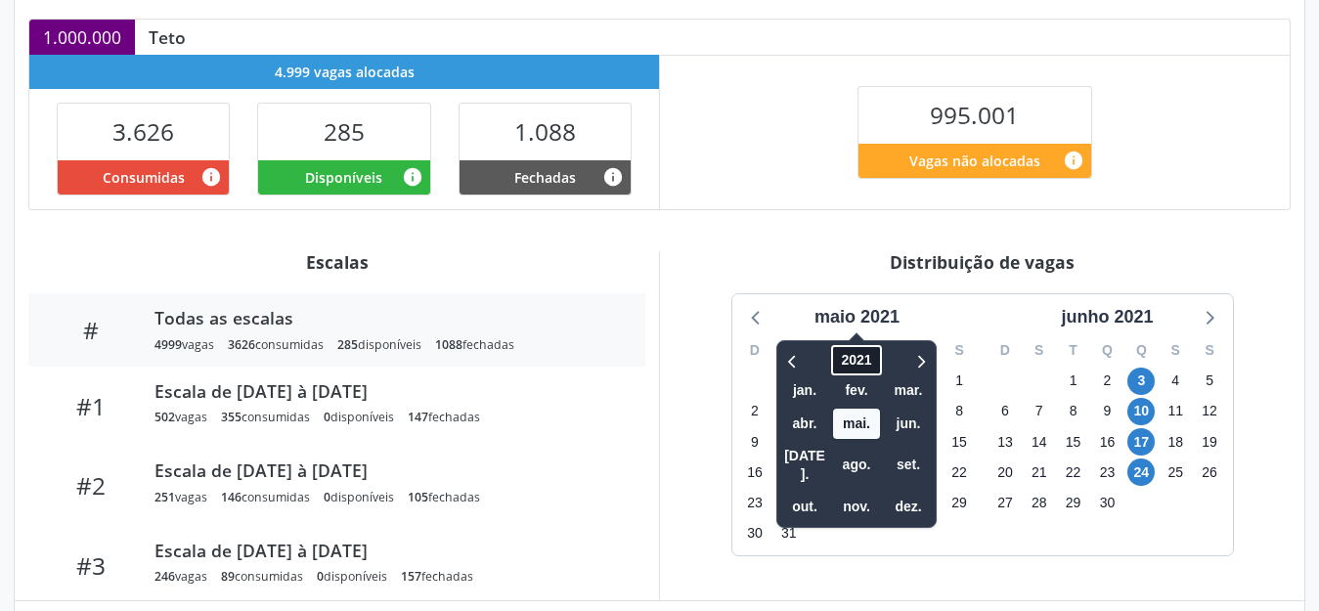
click at [846, 366] on span "2021" at bounding box center [856, 360] width 50 height 30
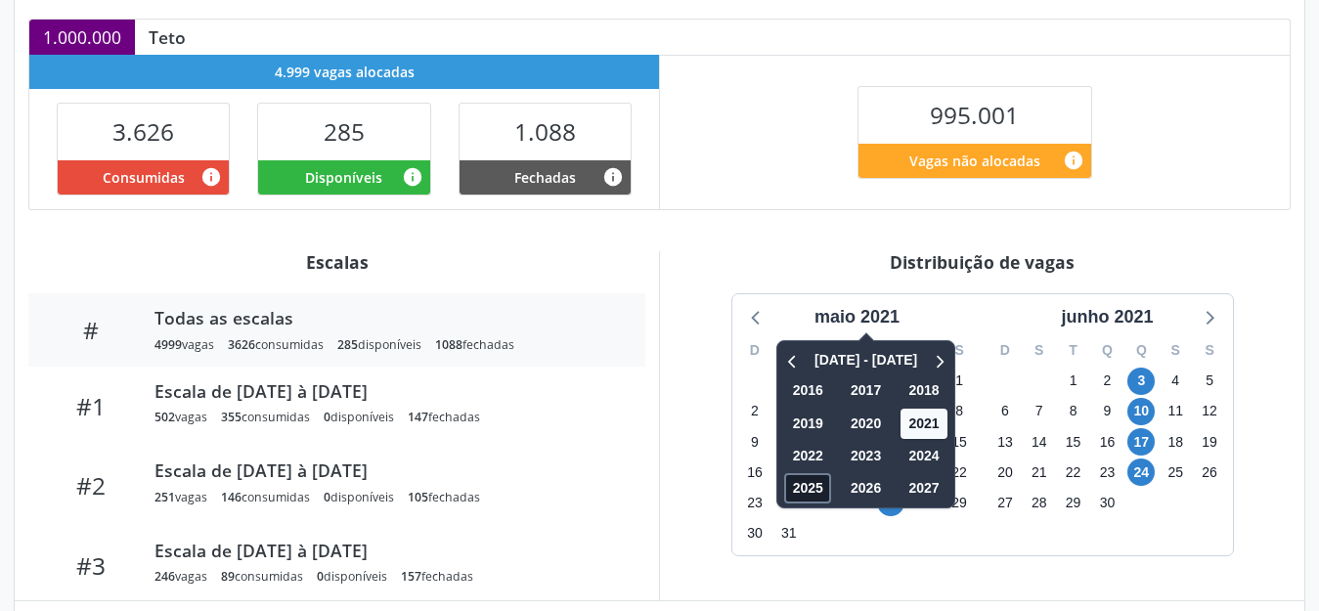
click at [806, 485] on span "2025" at bounding box center [807, 488] width 47 height 30
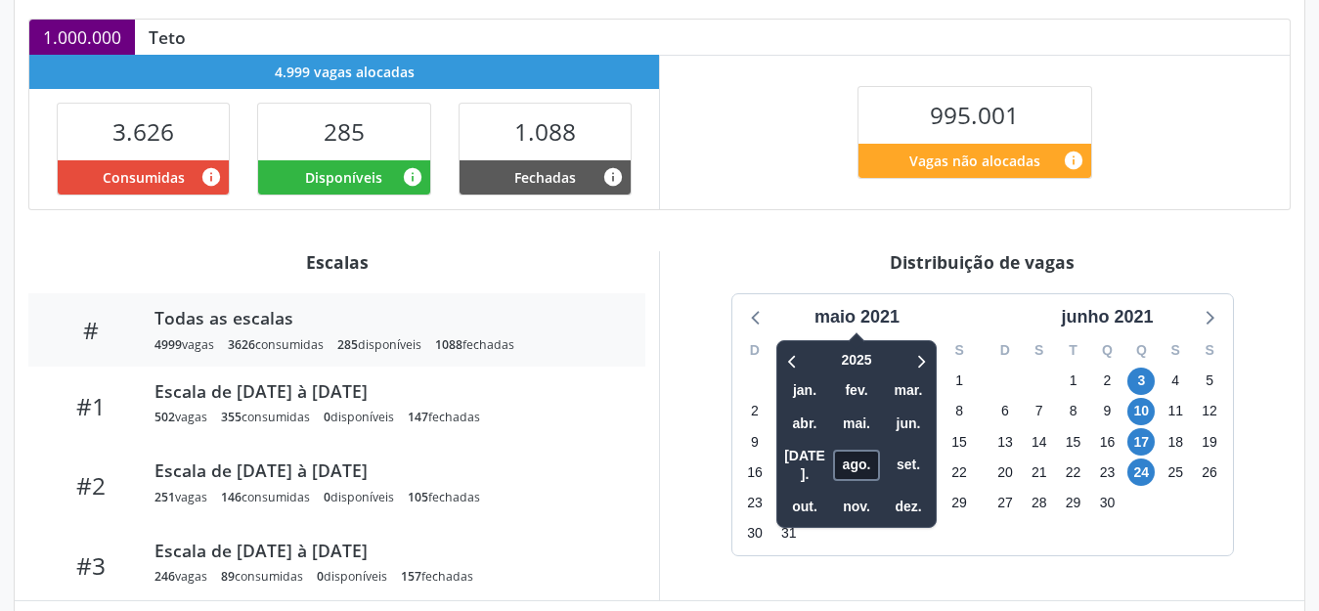
click at [871, 458] on span "ago." at bounding box center [856, 465] width 47 height 30
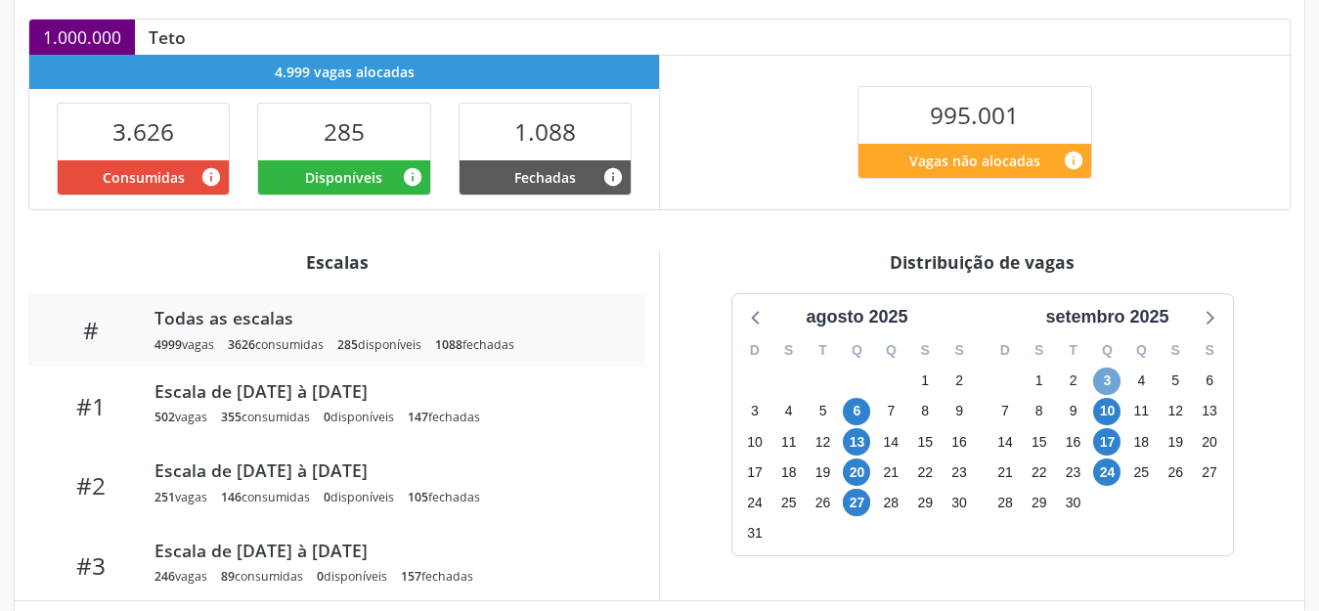
click at [1103, 374] on span "3" at bounding box center [1106, 381] width 27 height 27
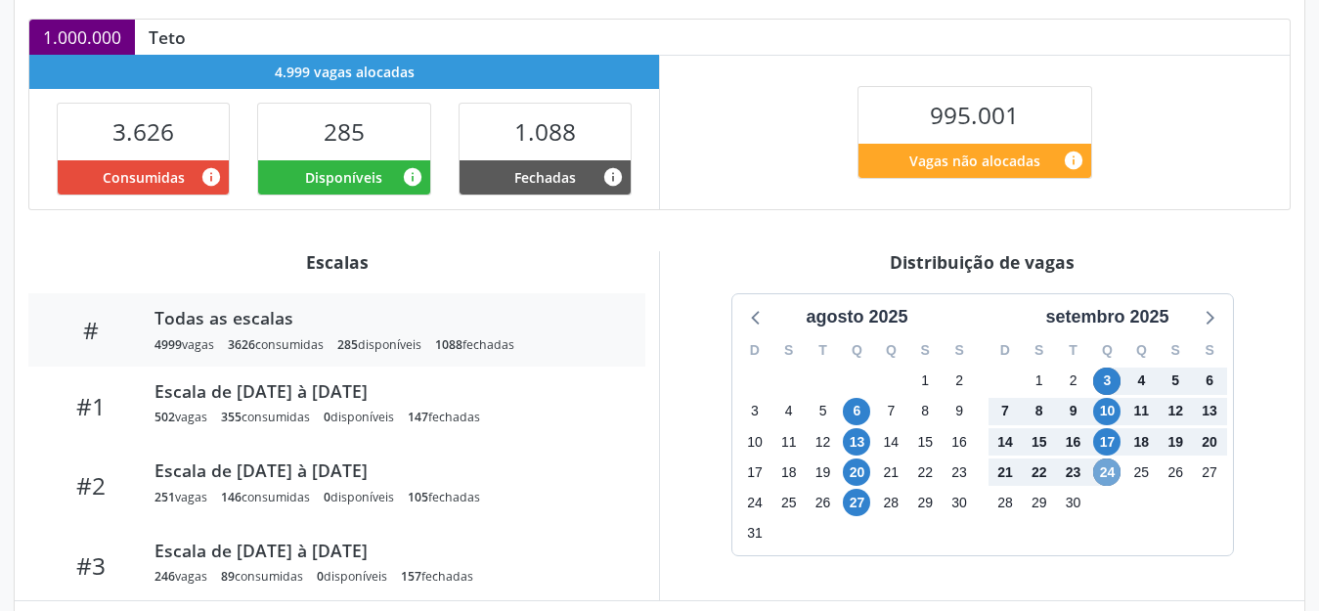
click at [1107, 471] on span "24" at bounding box center [1106, 472] width 27 height 27
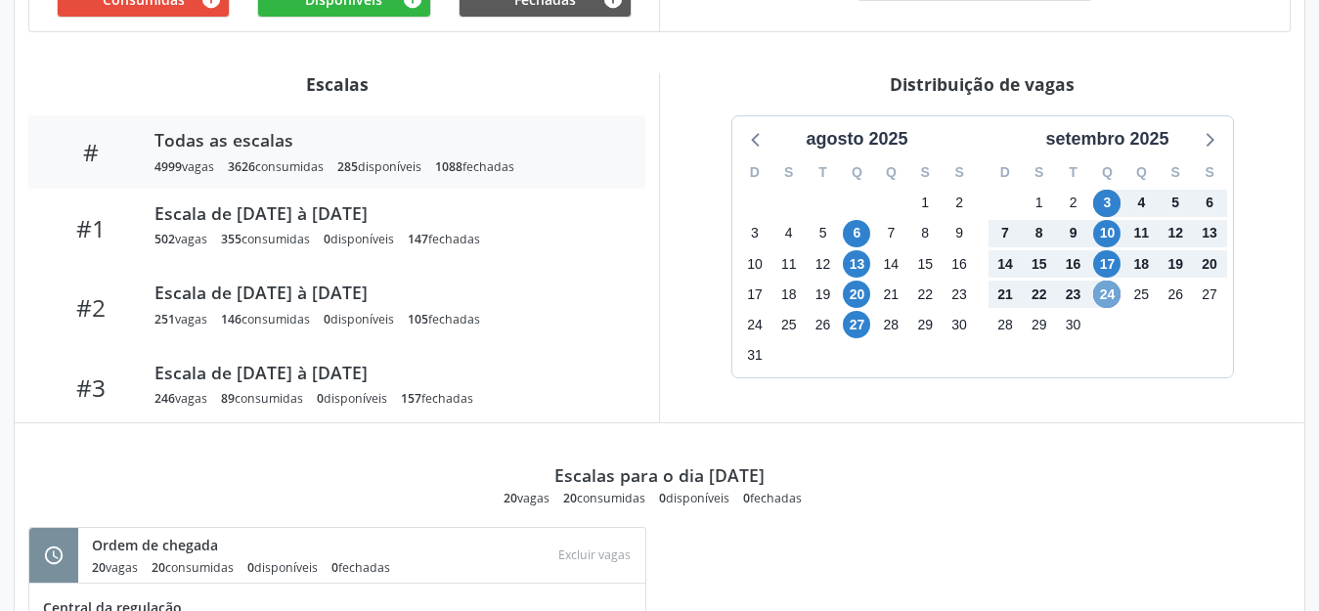
scroll to position [592, 0]
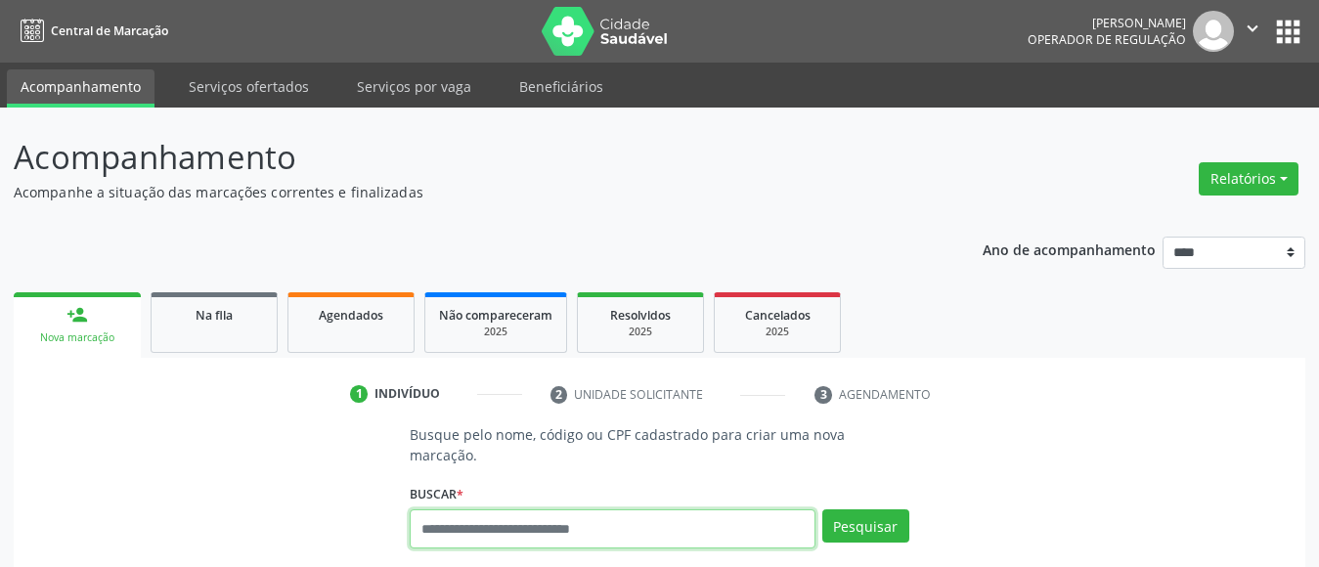
click at [525, 514] on input "text" at bounding box center [613, 528] width 406 height 39
type input "**********"
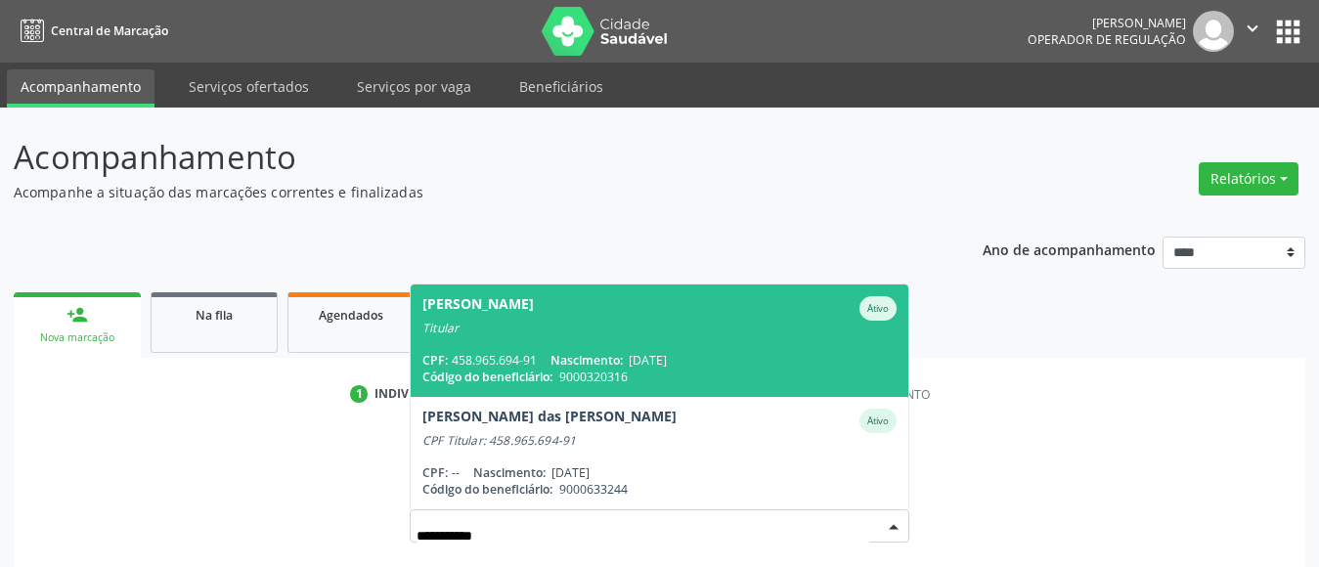
click at [506, 516] on input "**********" at bounding box center [643, 535] width 453 height 39
click at [505, 516] on input "**********" at bounding box center [643, 535] width 453 height 39
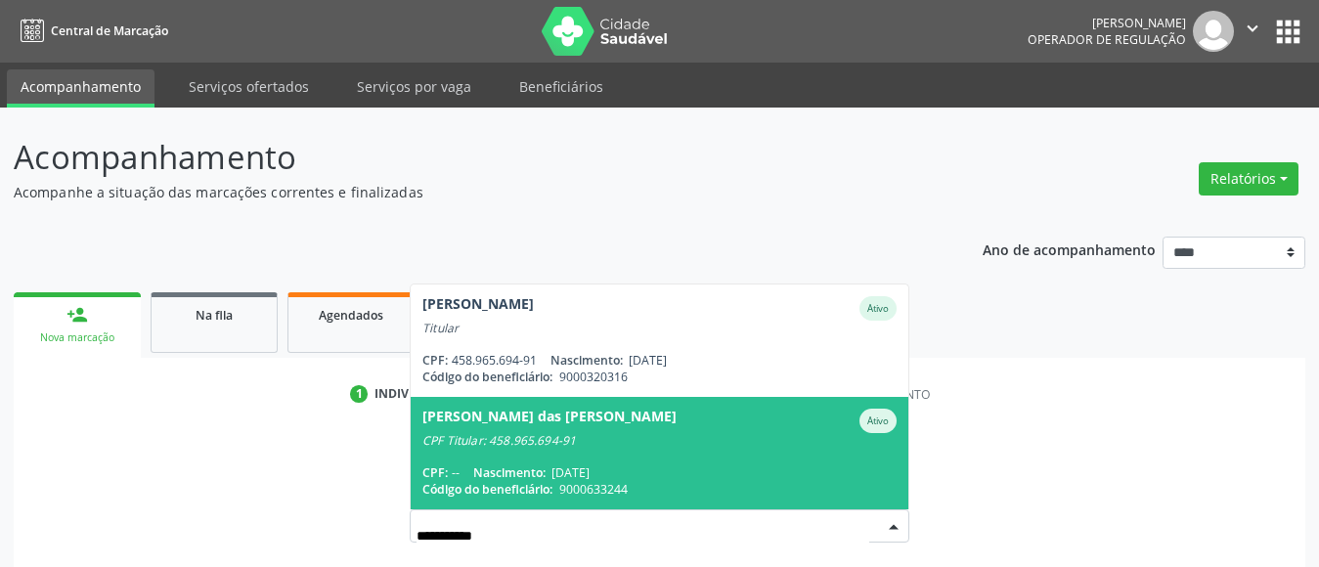
click at [534, 411] on div "[PERSON_NAME] das [PERSON_NAME]" at bounding box center [549, 421] width 254 height 24
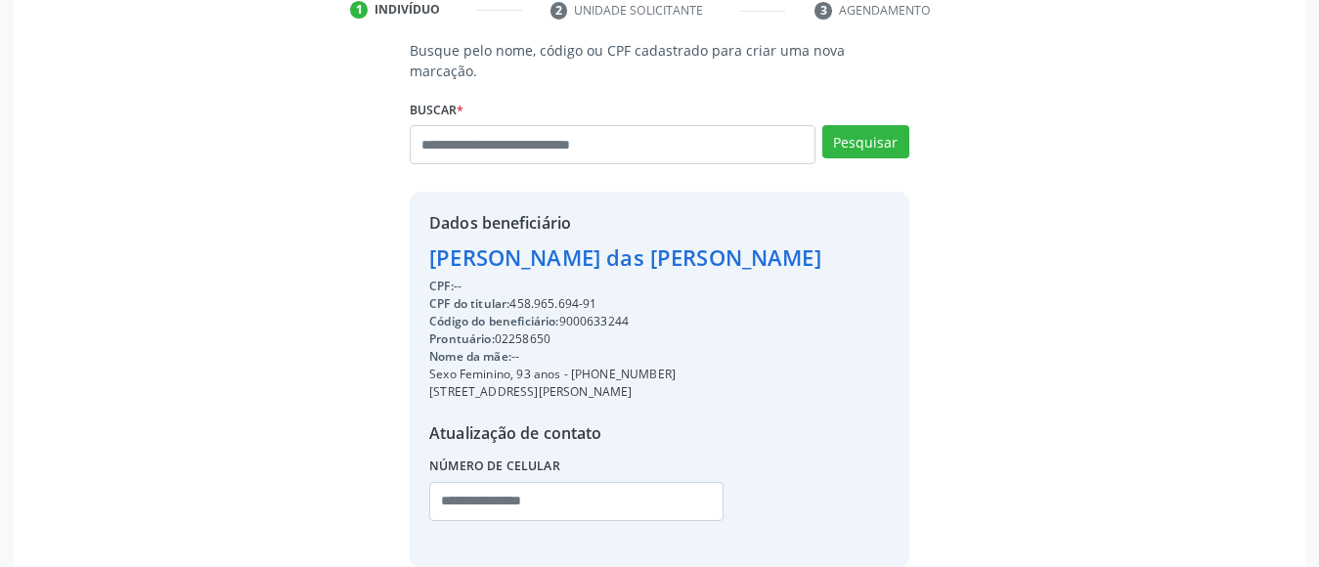
scroll to position [465, 0]
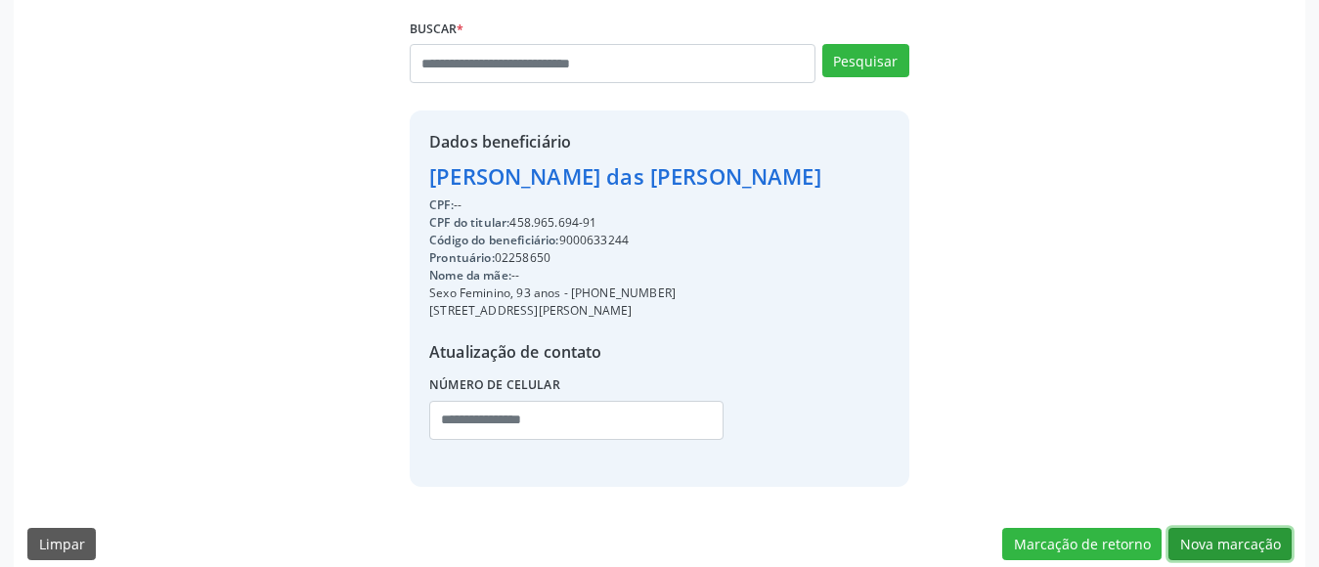
click at [1222, 528] on button "Nova marcação" at bounding box center [1229, 544] width 123 height 33
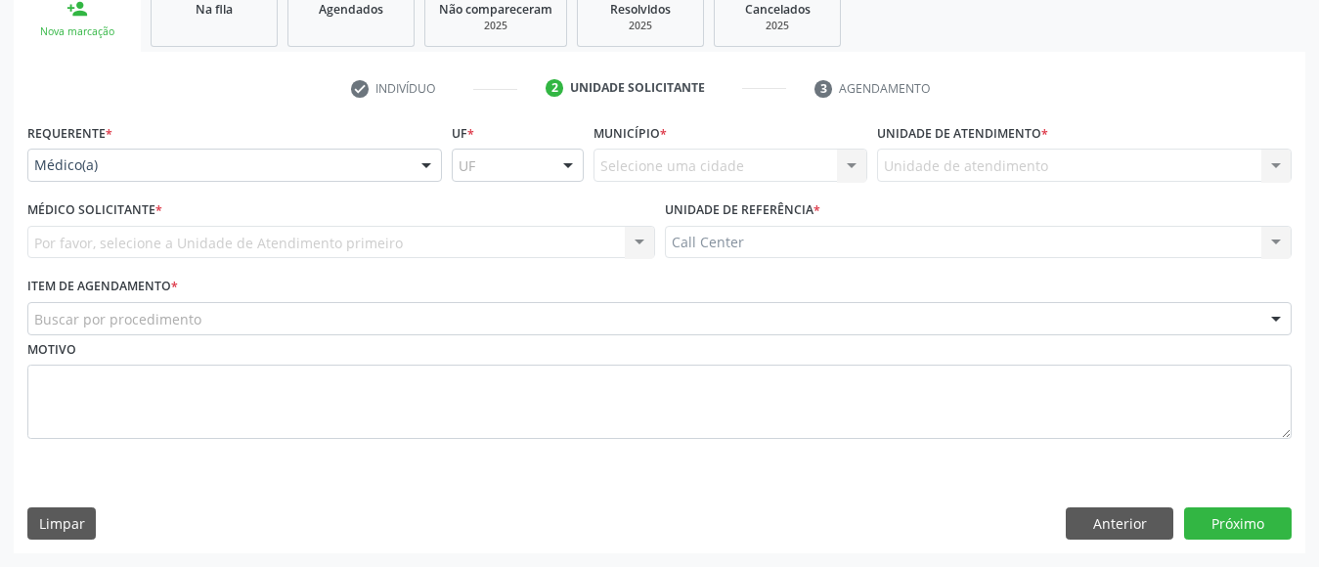
scroll to position [306, 0]
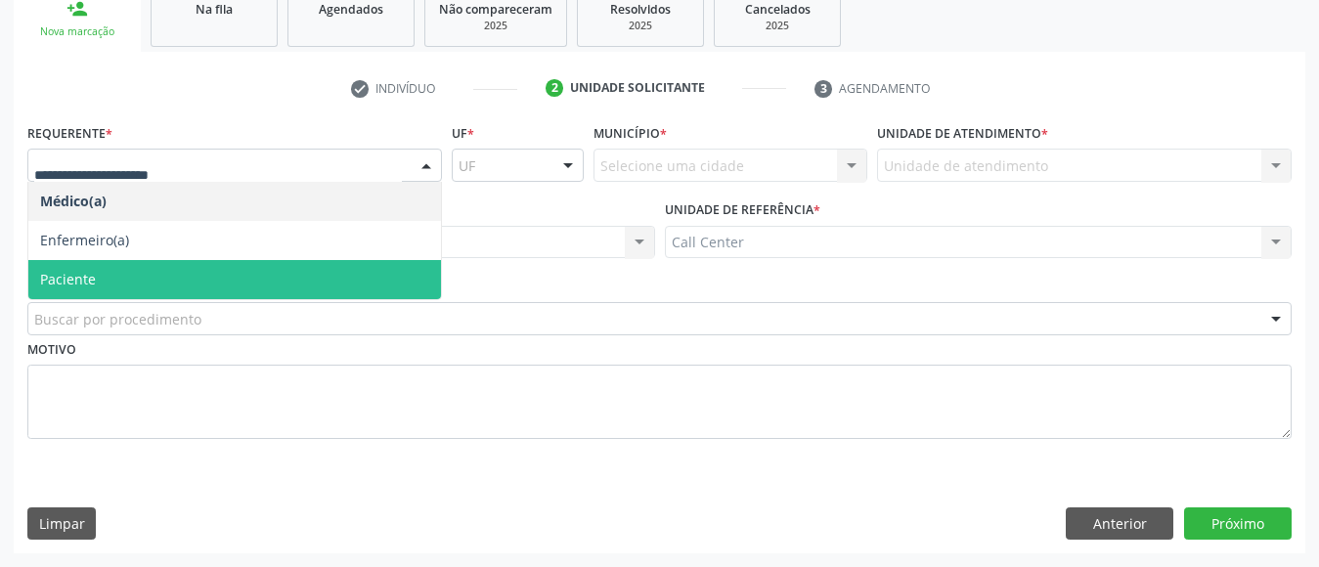
click at [202, 270] on span "Paciente" at bounding box center [234, 279] width 413 height 39
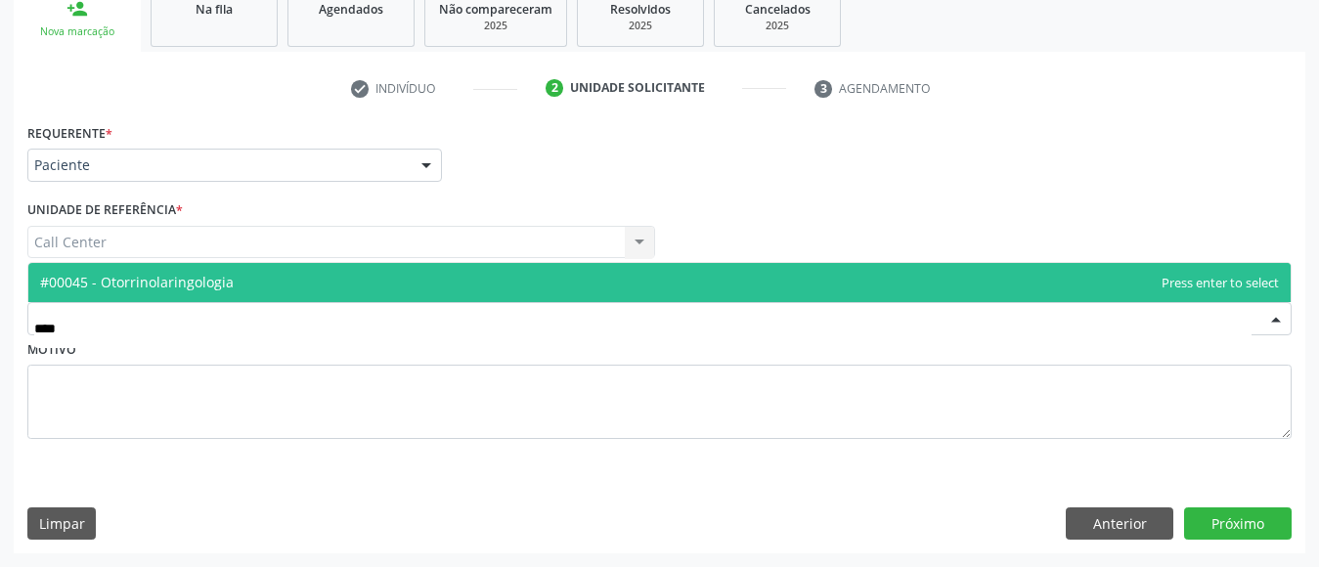
type input "*****"
click at [193, 280] on span "#00045 - Otorrinolaringologia" at bounding box center [137, 282] width 194 height 19
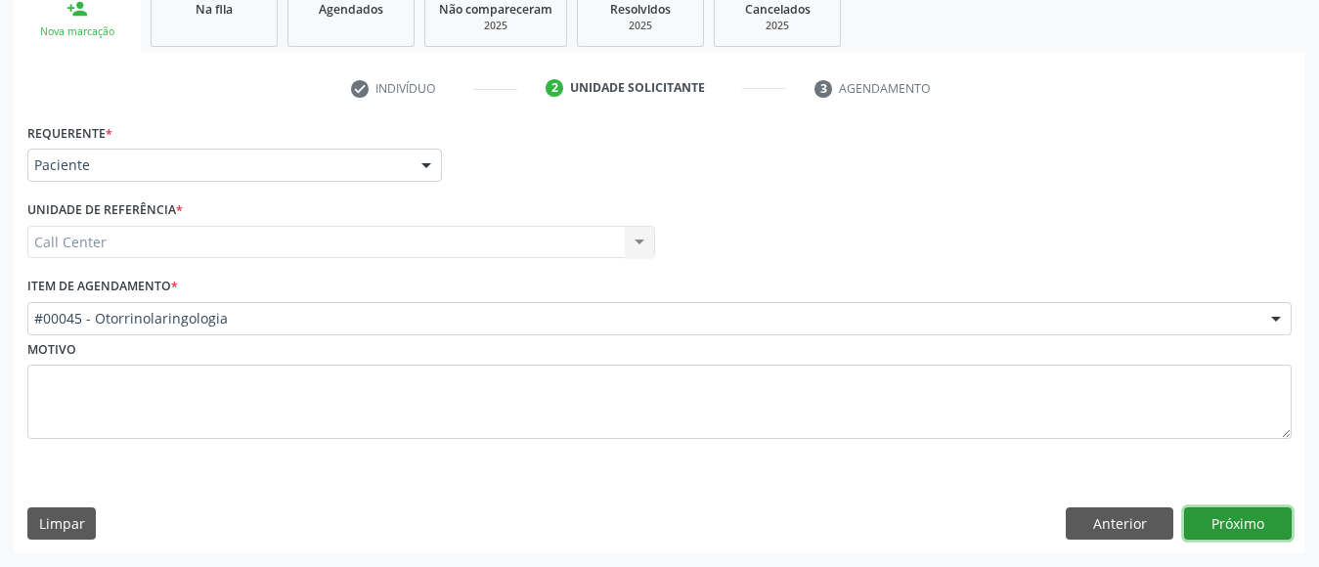
click at [1225, 517] on button "Próximo" at bounding box center [1238, 523] width 108 height 33
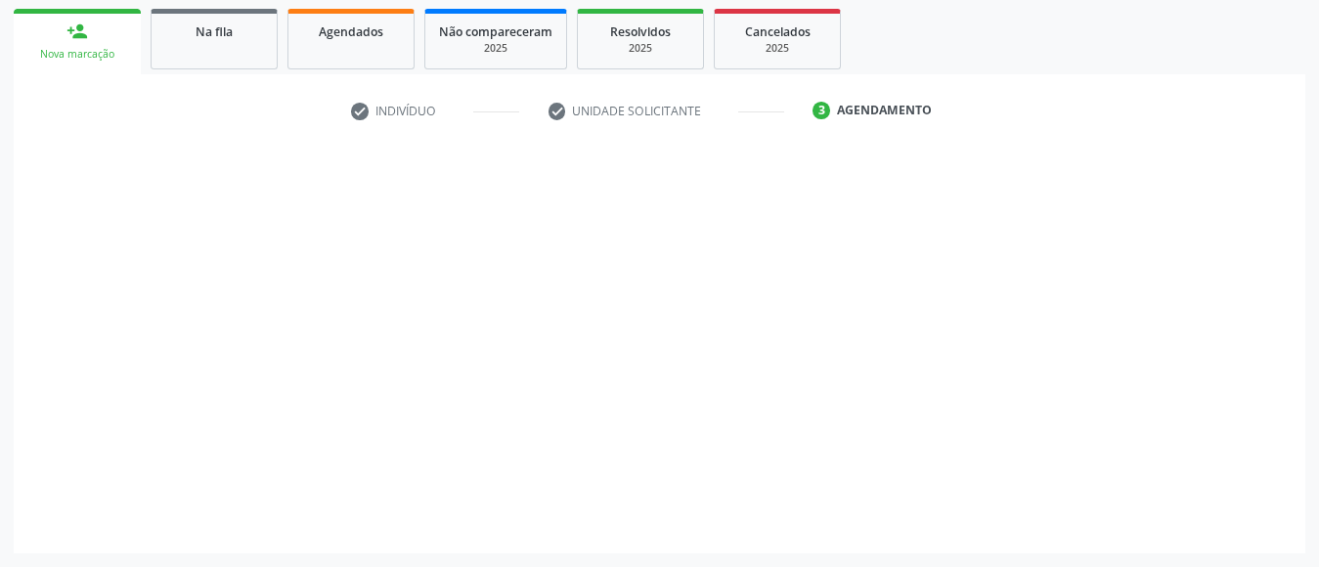
scroll to position [284, 0]
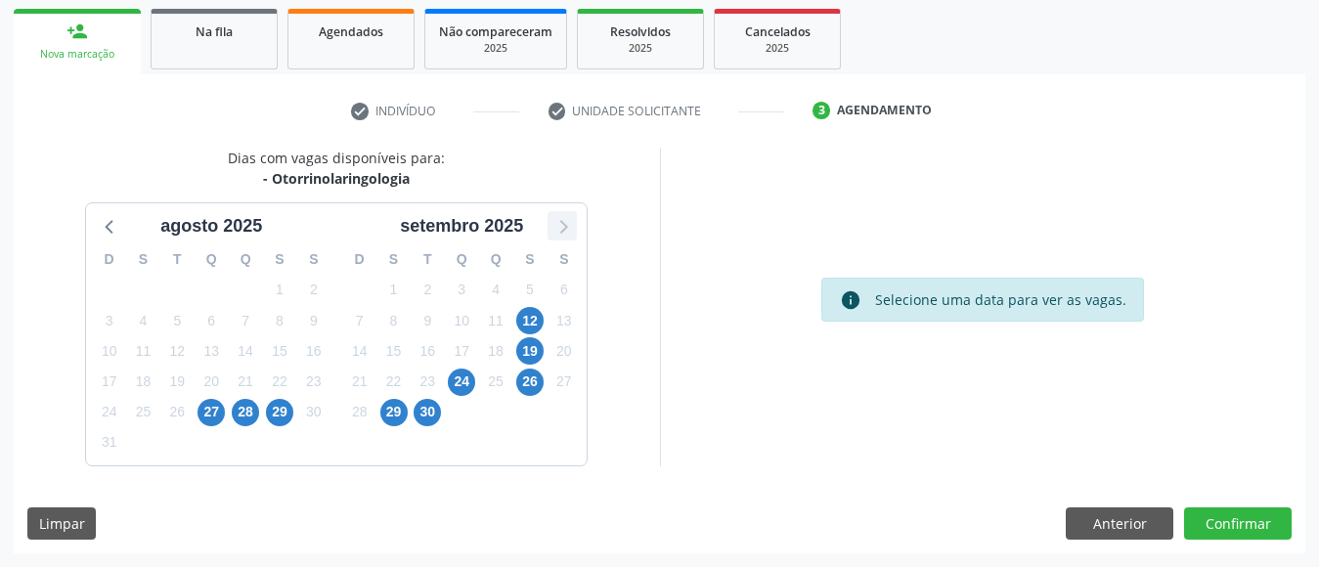
click at [565, 227] on icon at bounding box center [562, 225] width 25 height 25
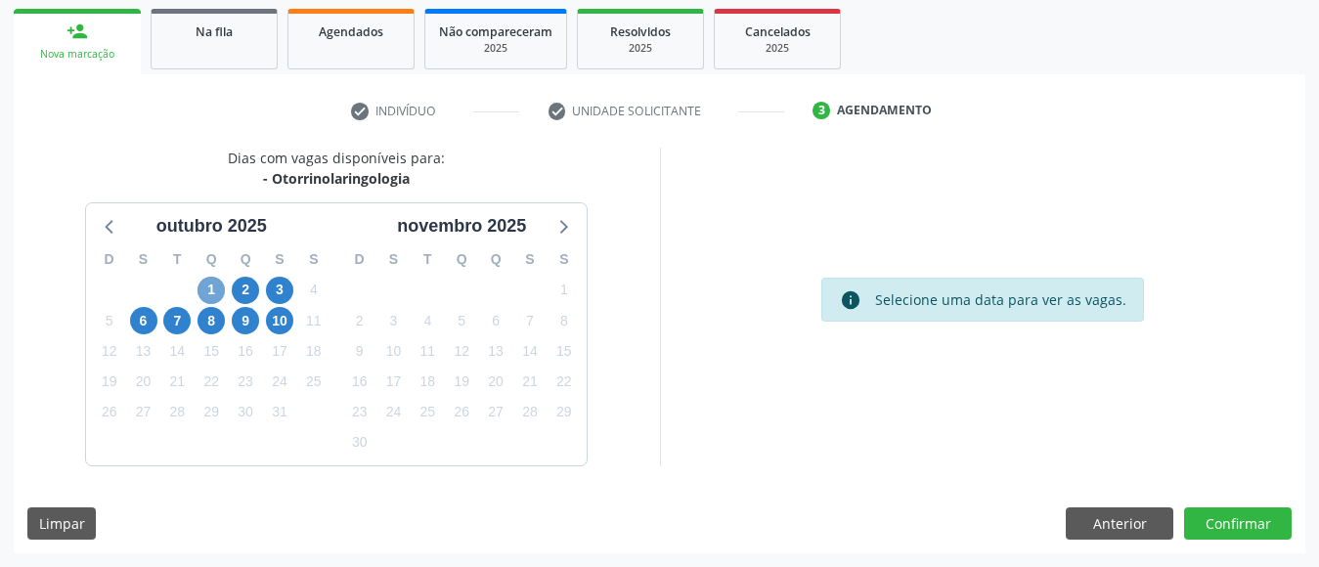
click at [211, 289] on span "1" at bounding box center [211, 290] width 27 height 27
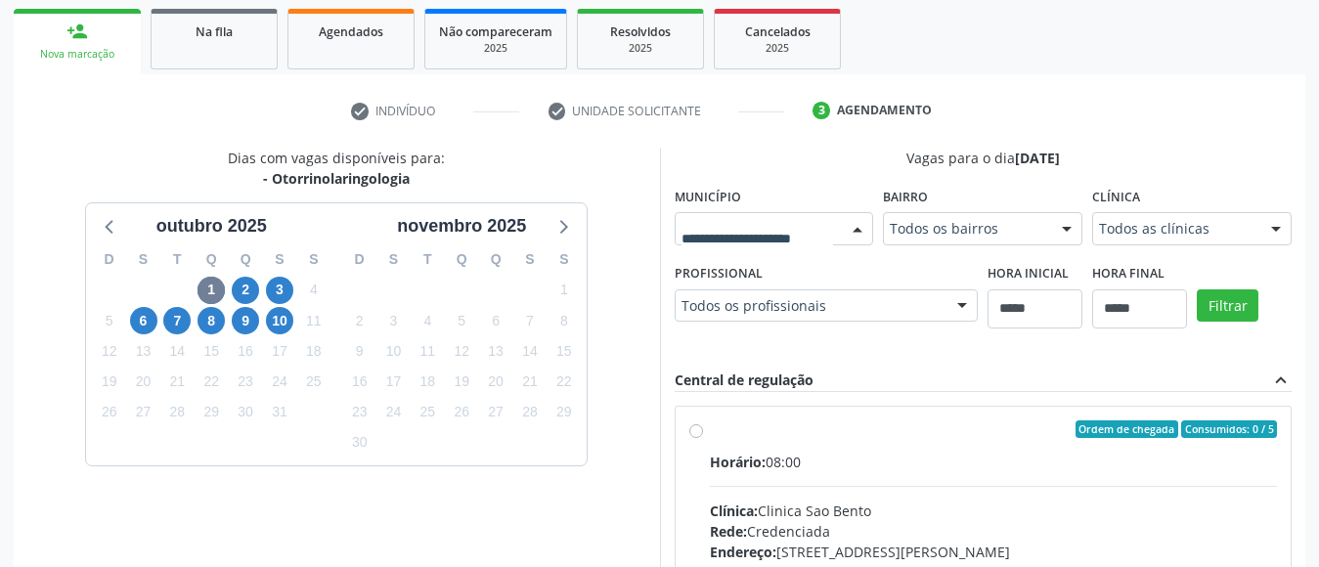
click at [840, 233] on div at bounding box center [774, 228] width 199 height 33
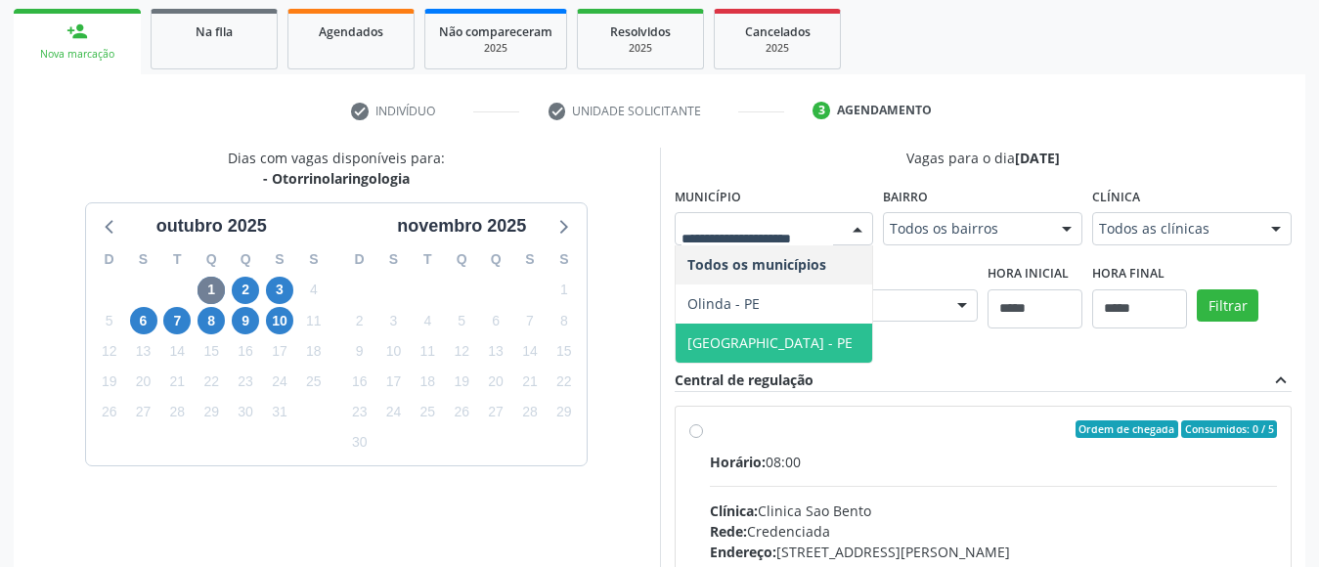
click at [783, 336] on span "[GEOGRAPHIC_DATA] - PE" at bounding box center [775, 343] width 198 height 39
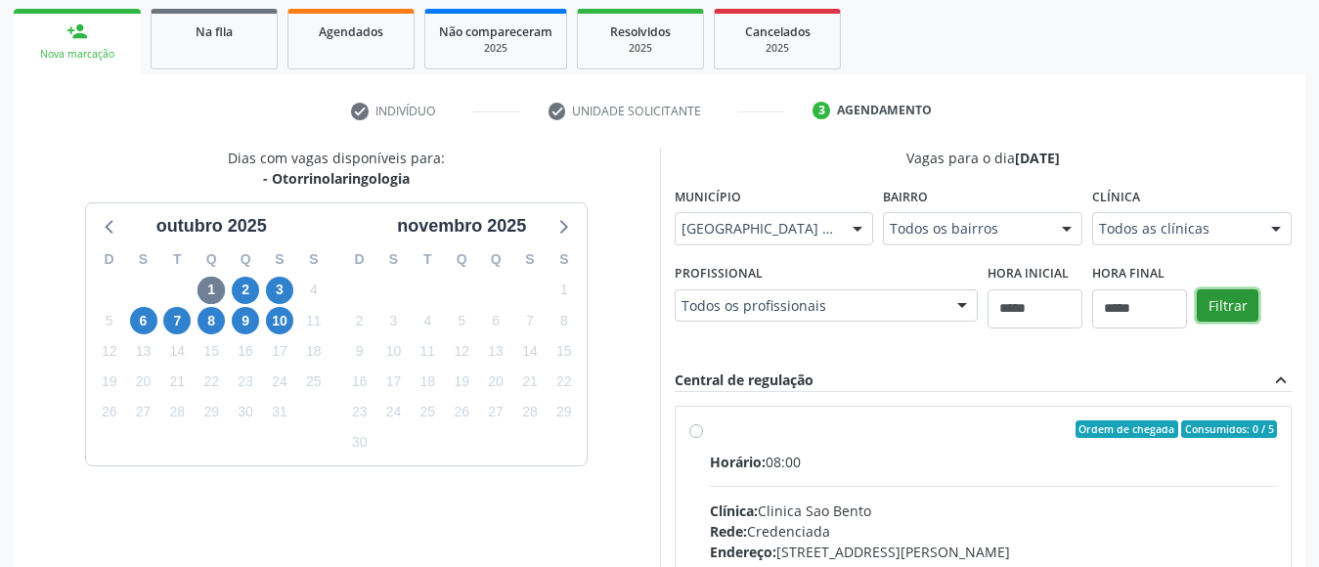
click at [1211, 303] on button "Filtrar" at bounding box center [1228, 305] width 62 height 33
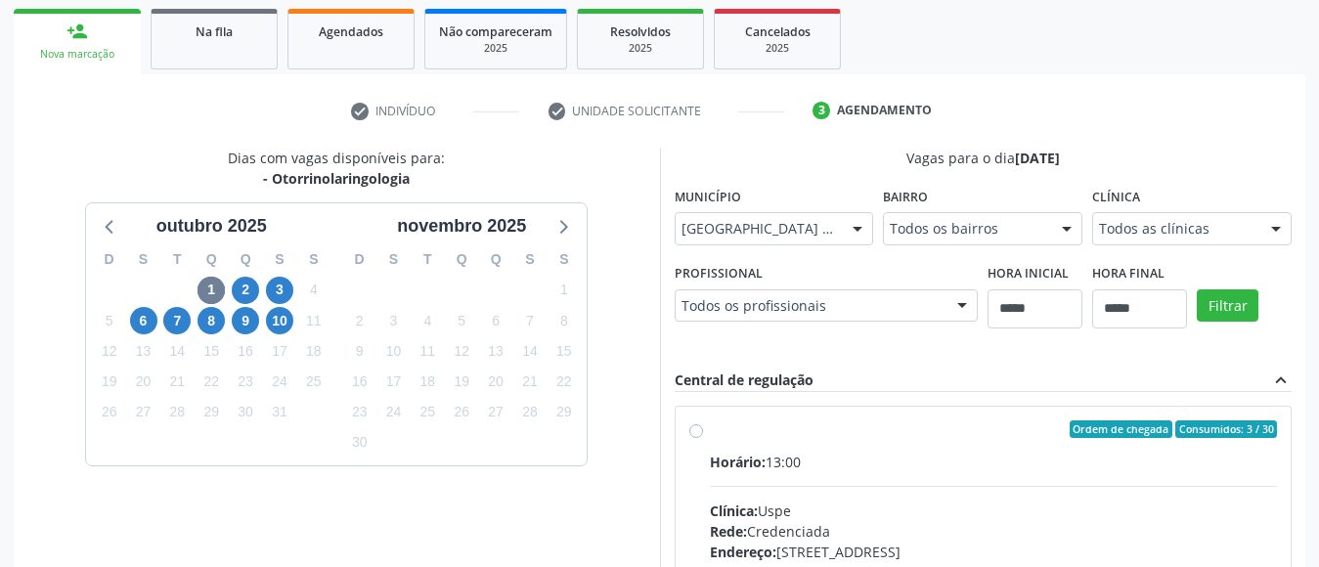
click at [1013, 461] on div "Horário: 13:00" at bounding box center [994, 462] width 568 height 21
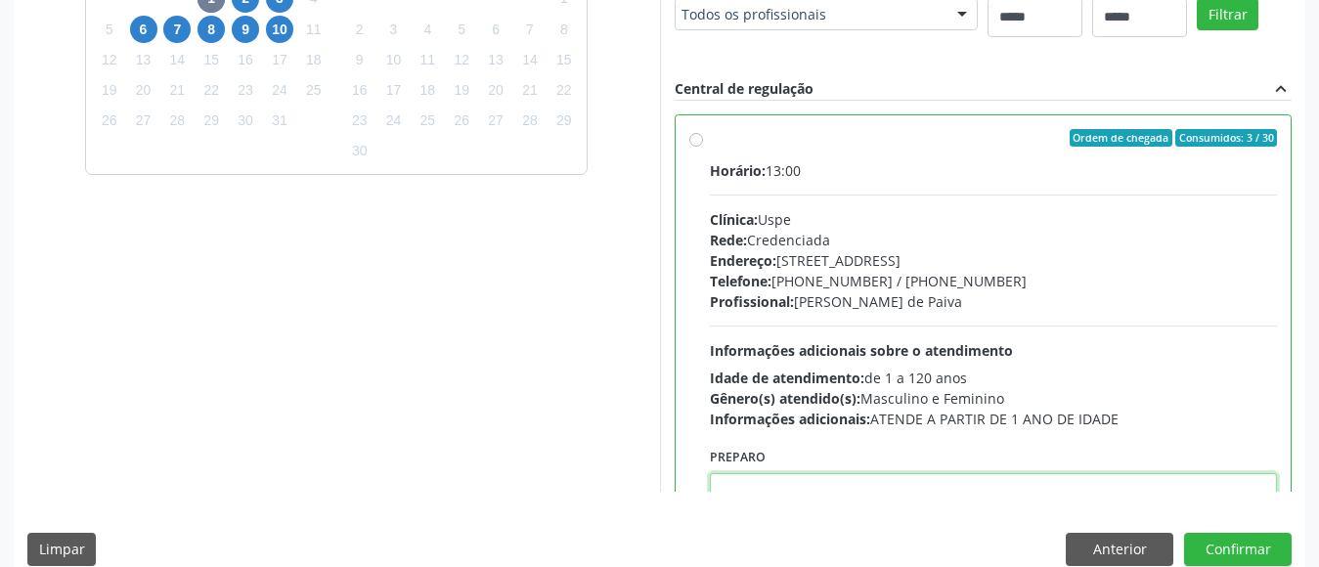
click at [1188, 475] on textarea at bounding box center [994, 510] width 568 height 74
paste textarea "**********"
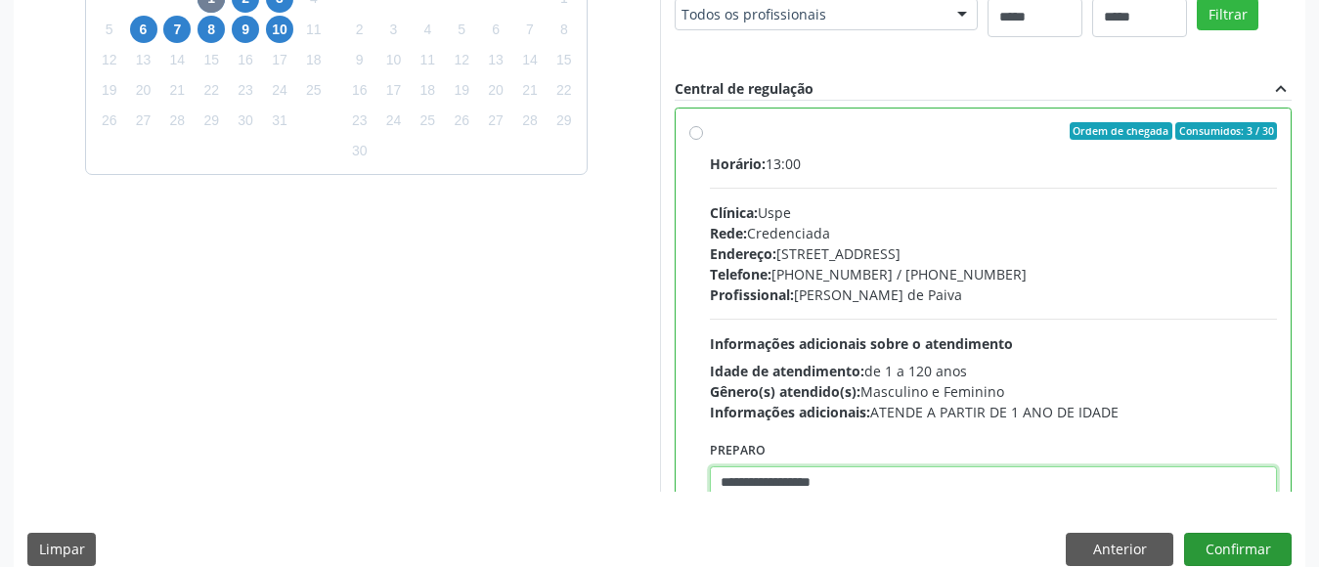
type textarea "**********"
click at [1239, 540] on button "Confirmar" at bounding box center [1238, 549] width 108 height 33
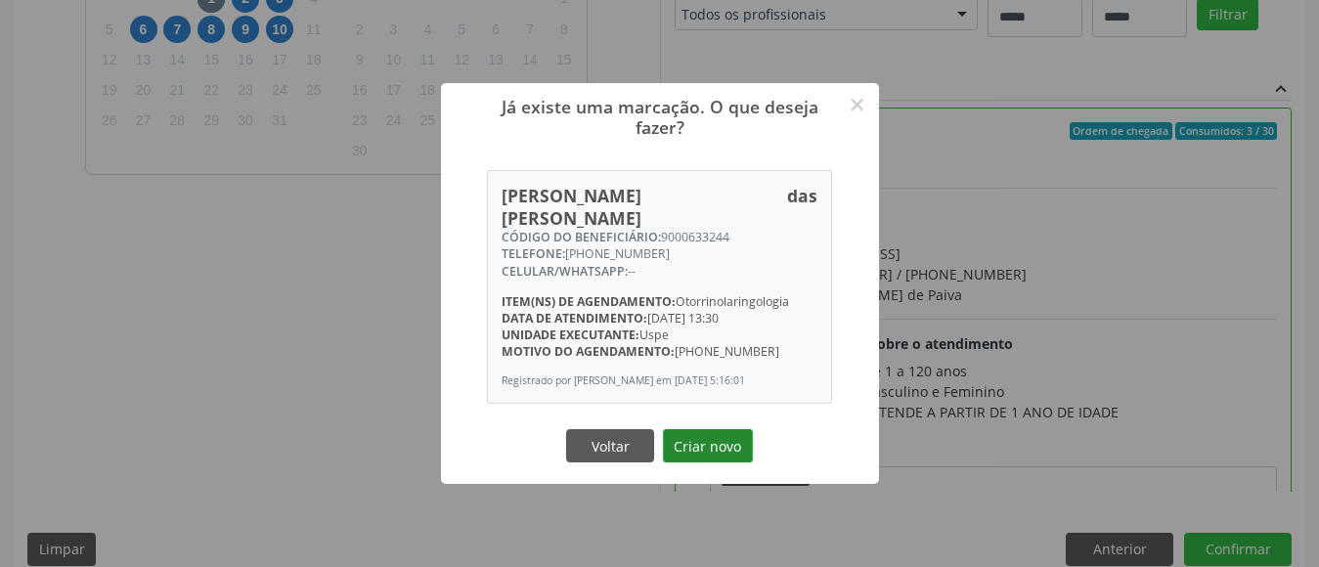
click at [703, 442] on button "Criar novo" at bounding box center [708, 445] width 90 height 33
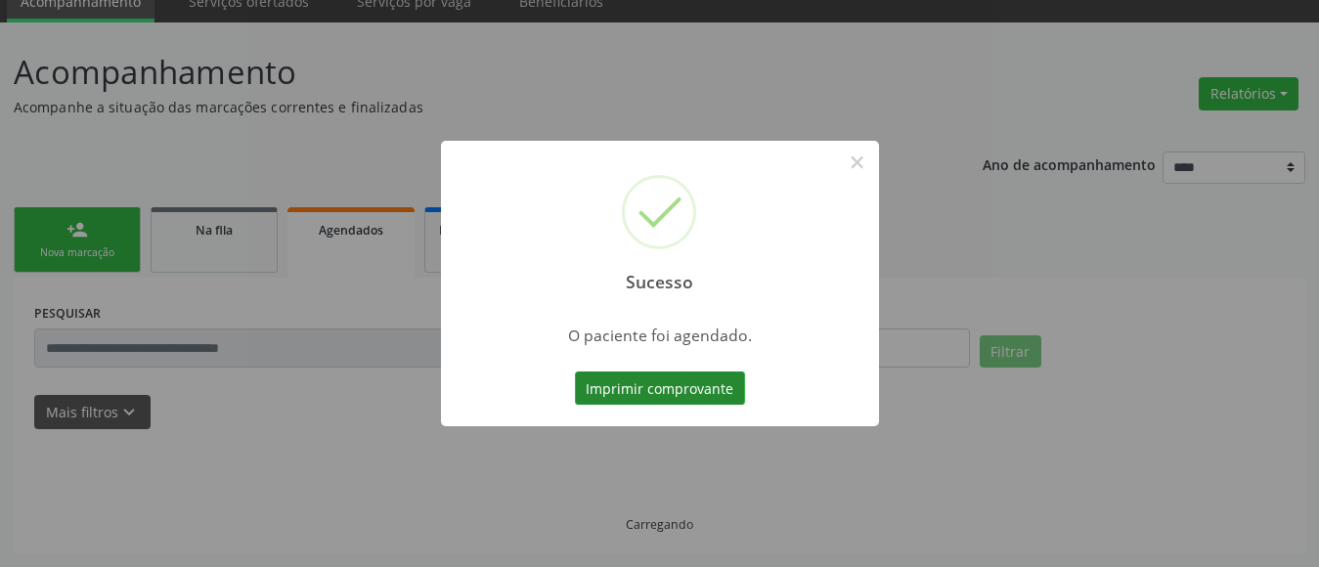
click at [693, 385] on button "Imprimir comprovante" at bounding box center [660, 388] width 170 height 33
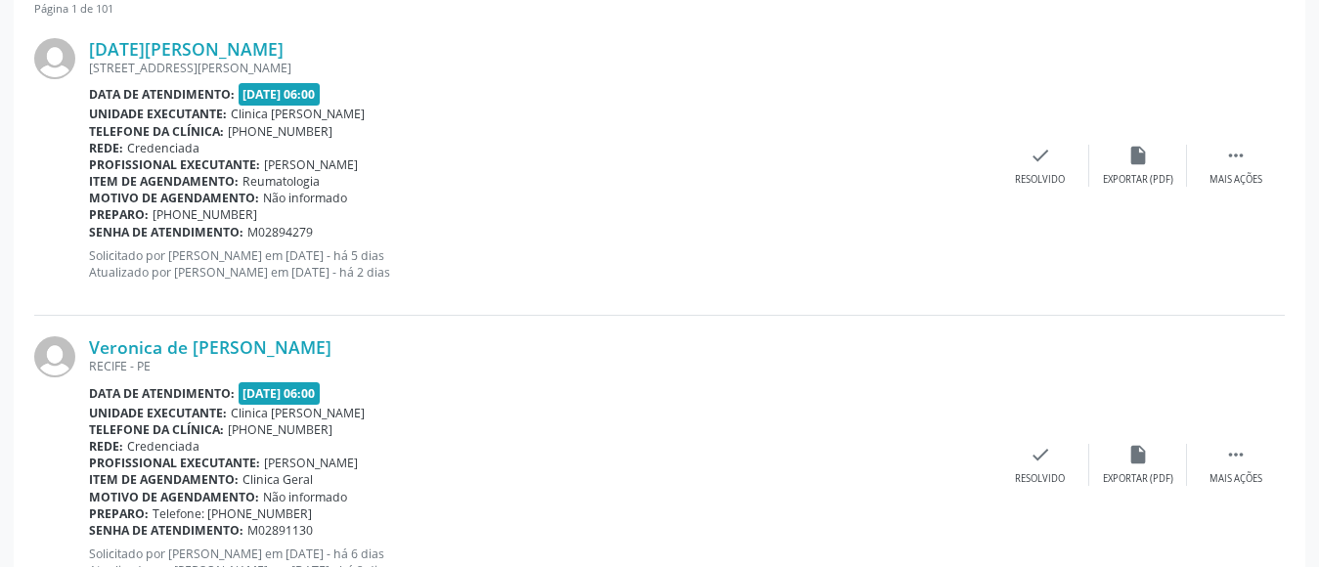
scroll to position [85, 0]
